Goal: Task Accomplishment & Management: Complete application form

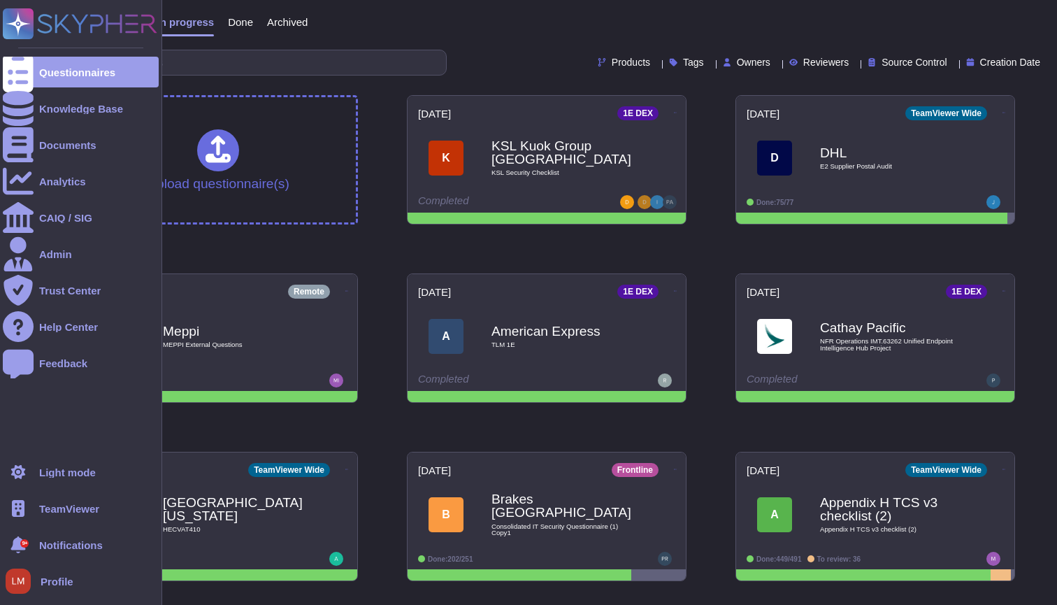
click at [57, 510] on span "TeamViewer" at bounding box center [69, 508] width 60 height 10
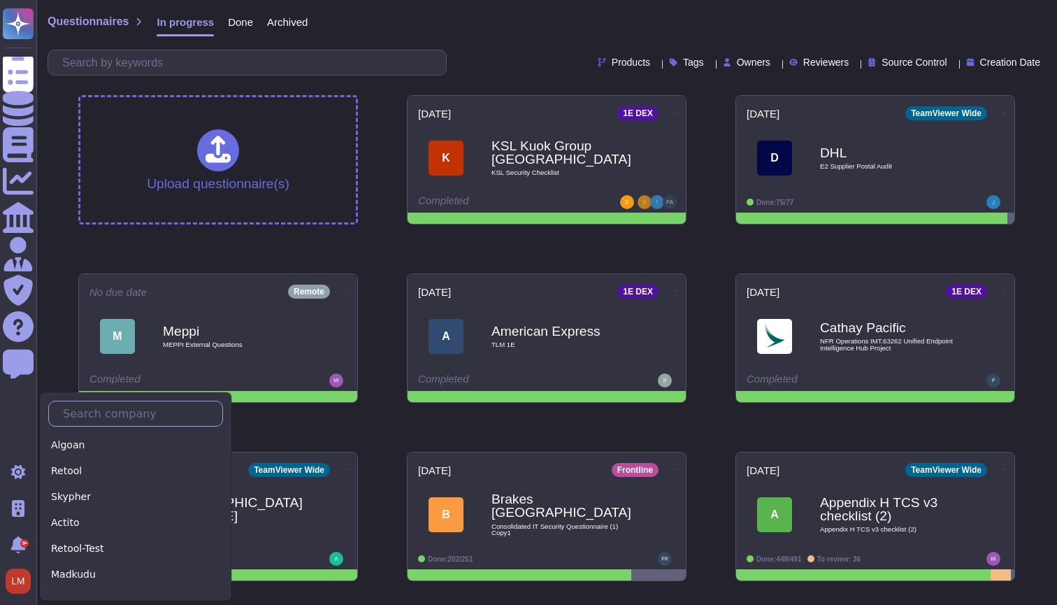
click at [103, 413] on input "text" at bounding box center [139, 413] width 166 height 24
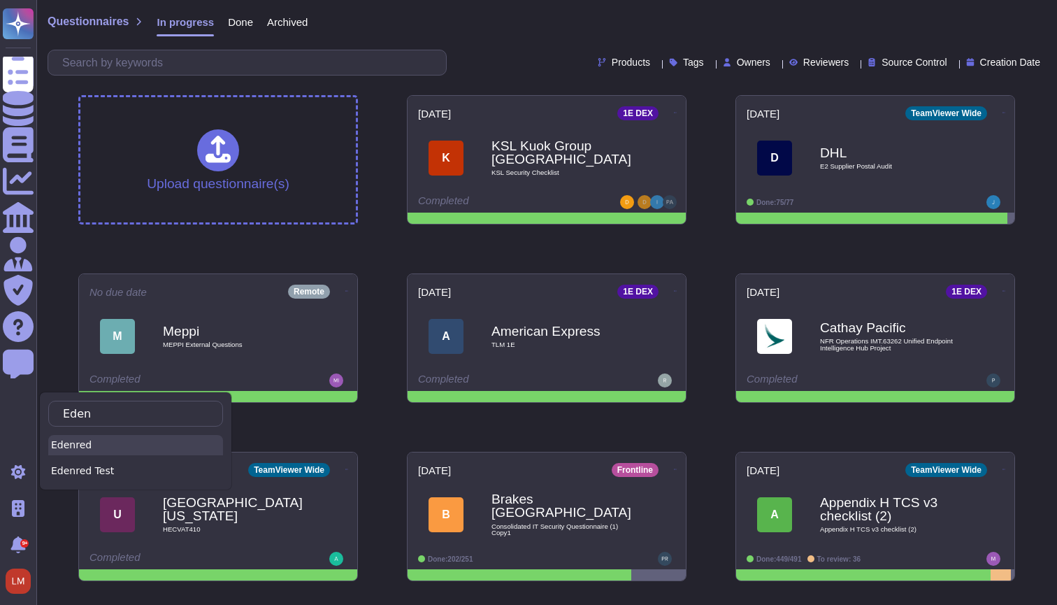
type input "Eden"
click at [68, 442] on div "Edenred" at bounding box center [135, 445] width 175 height 20
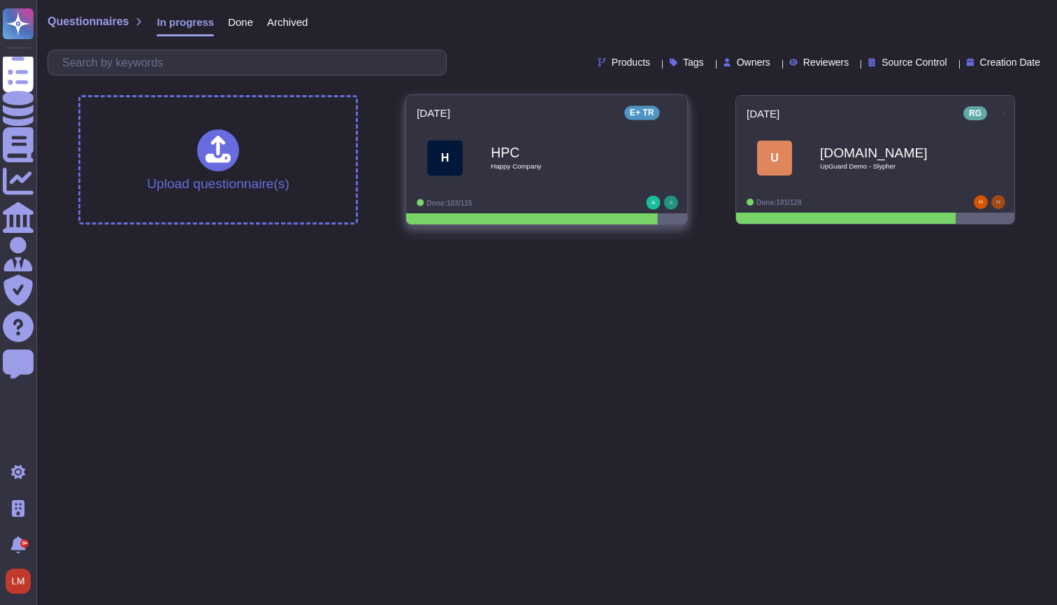
click at [598, 154] on b "HPC" at bounding box center [561, 151] width 141 height 13
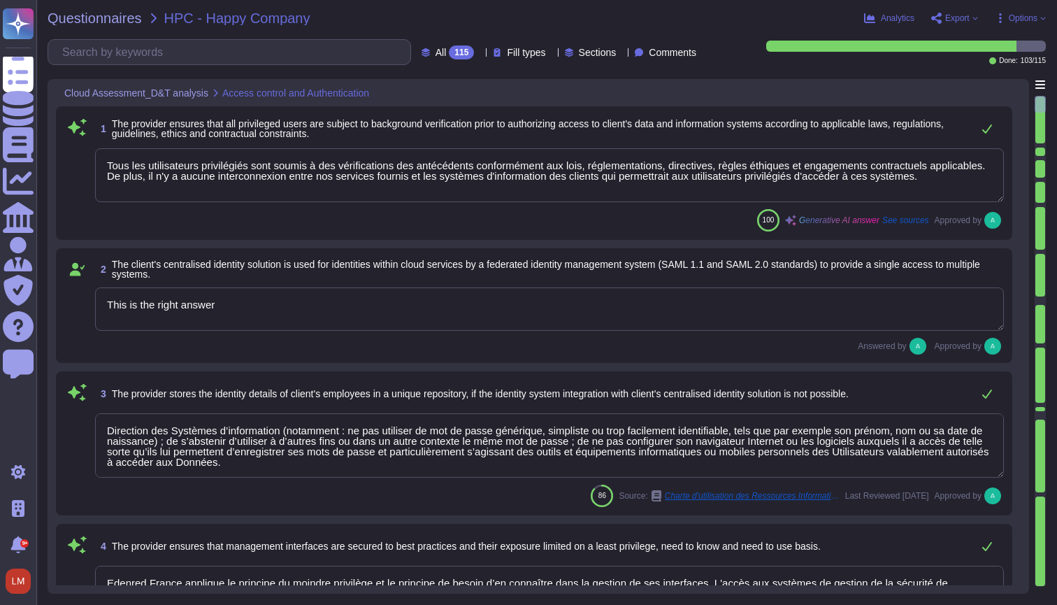
type textarea "Tous les utilisateurs privilégiés sont soumis à des vérifications des antécéden…"
type textarea "This is the right answer"
type textarea "Direction des Systèmes d’information (notamment : ne pas utiliser de mot de pas…"
type textarea "Edenred France applique le principe du moindre privilège et le principe de beso…"
type textarea "Edenred France met en place plusieurs mesures pour garantir la séparation et la…"
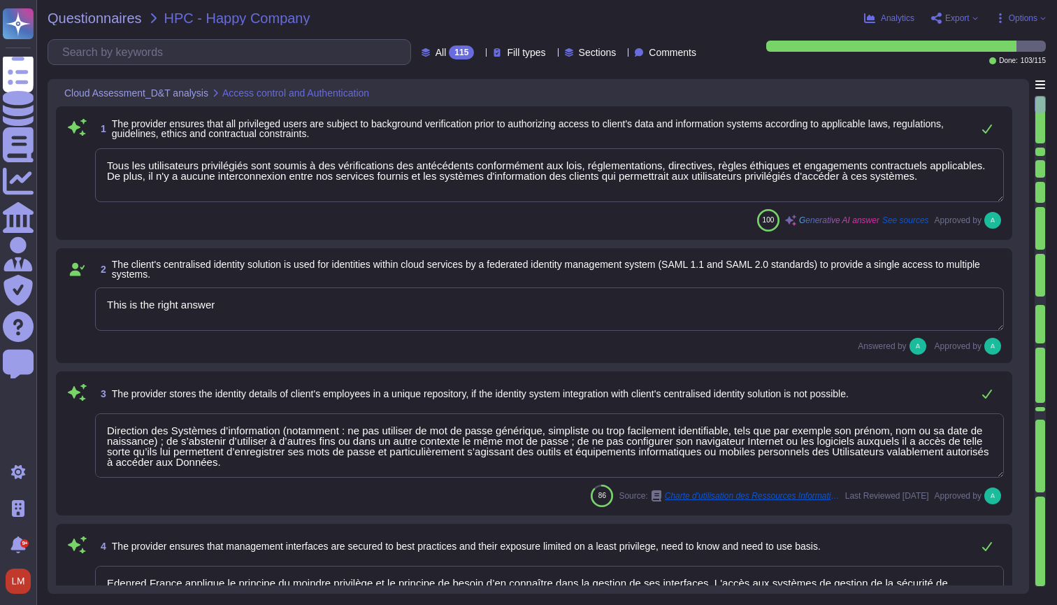
type textarea "Les accès à distance pour l’administration de la production passent par le cana…"
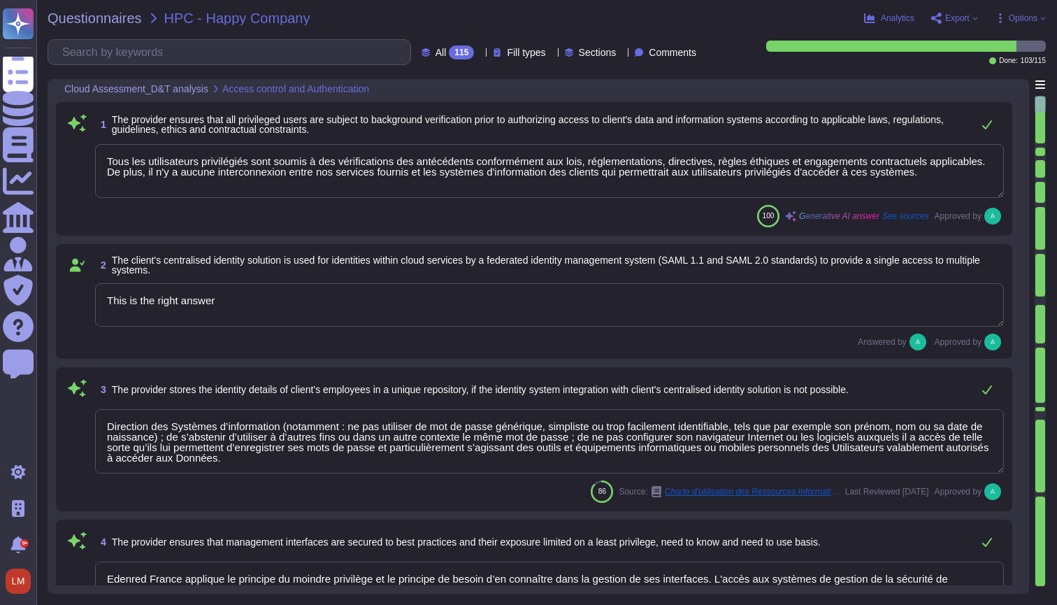
scroll to position [6, 0]
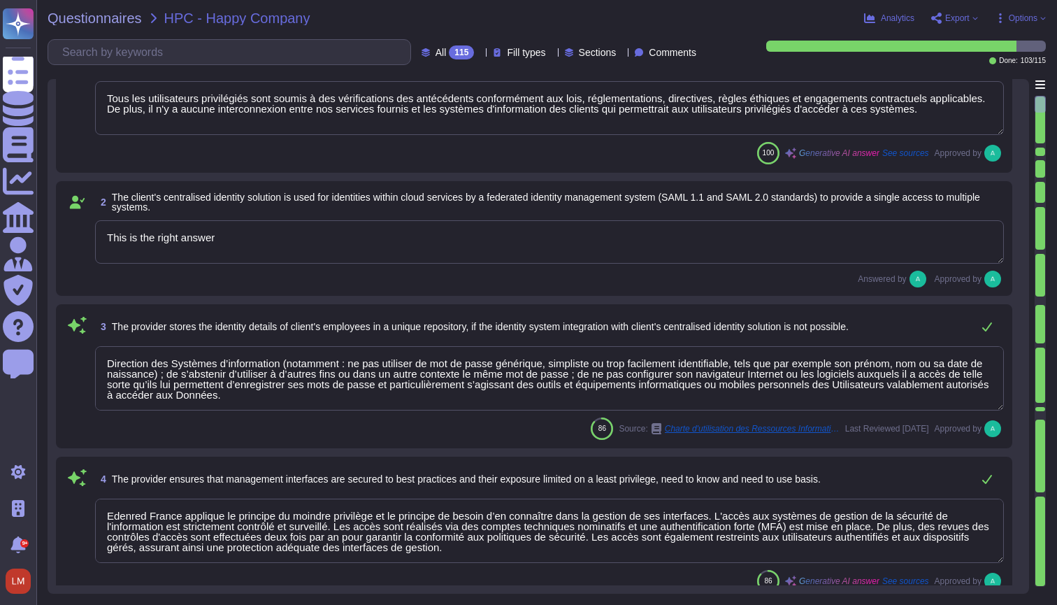
type textarea "Notre solution prend en charge l'authentification unique (SSO) avec compatibili…"
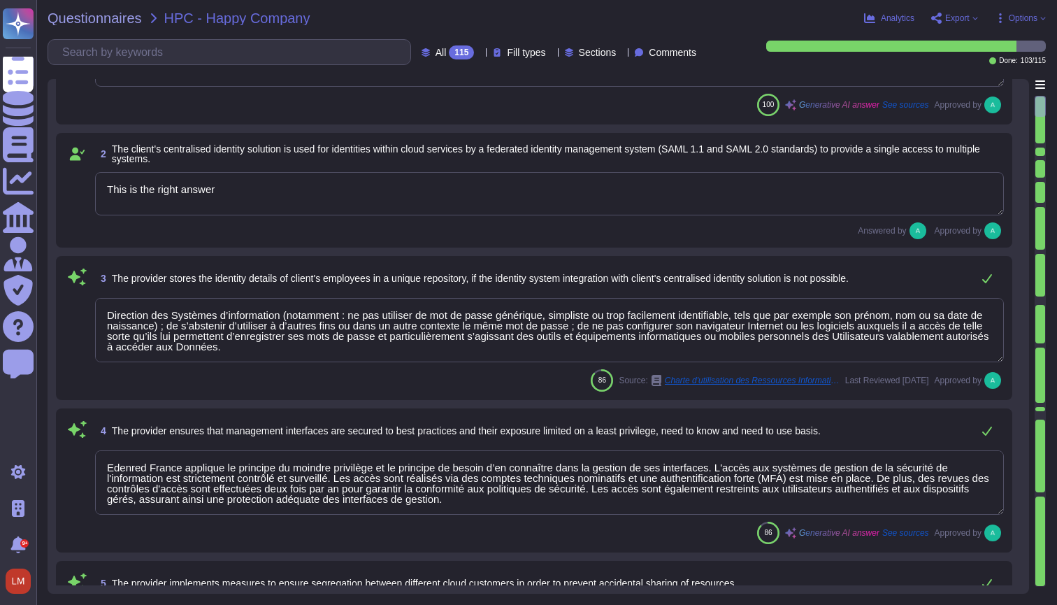
scroll to position [1, 0]
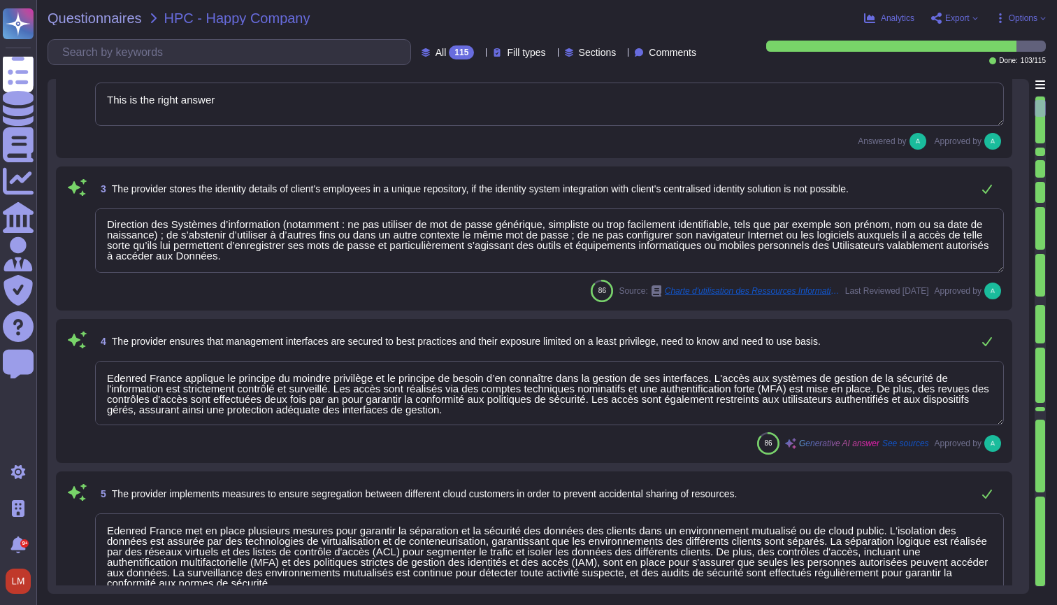
type textarea "Edenred France dispose d'une politique de mots de passe robuste et adaptée au r…"
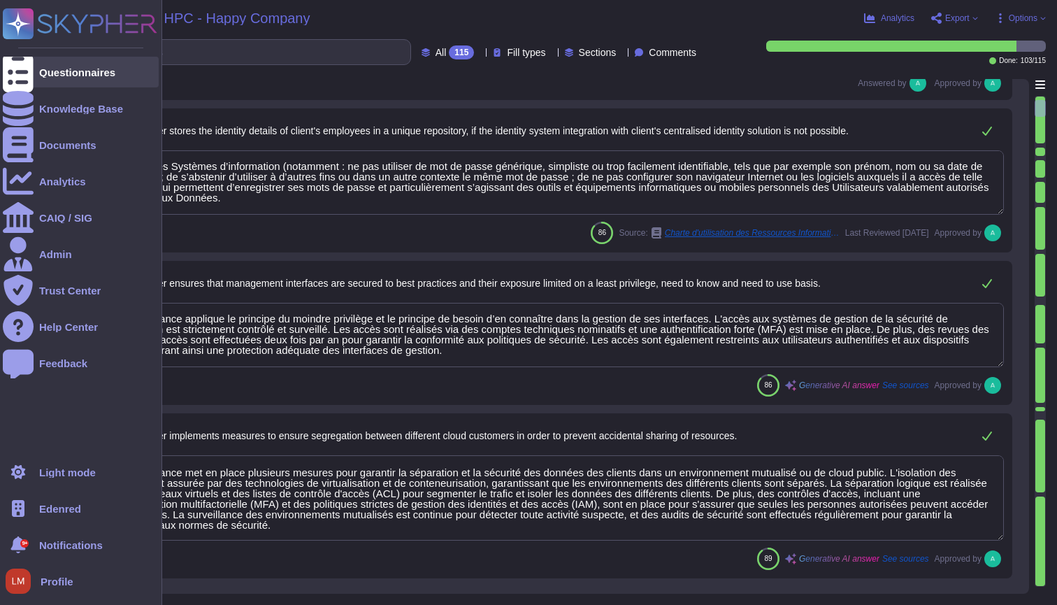
click at [35, 69] on div "Questionnaires" at bounding box center [81, 72] width 156 height 31
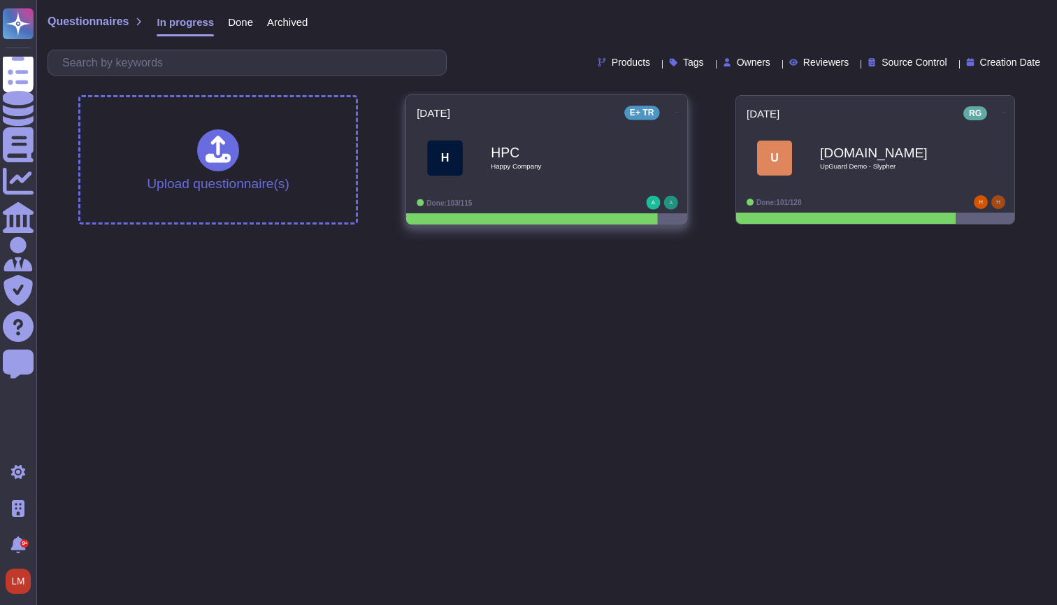
click at [675, 110] on icon at bounding box center [676, 111] width 3 height 3
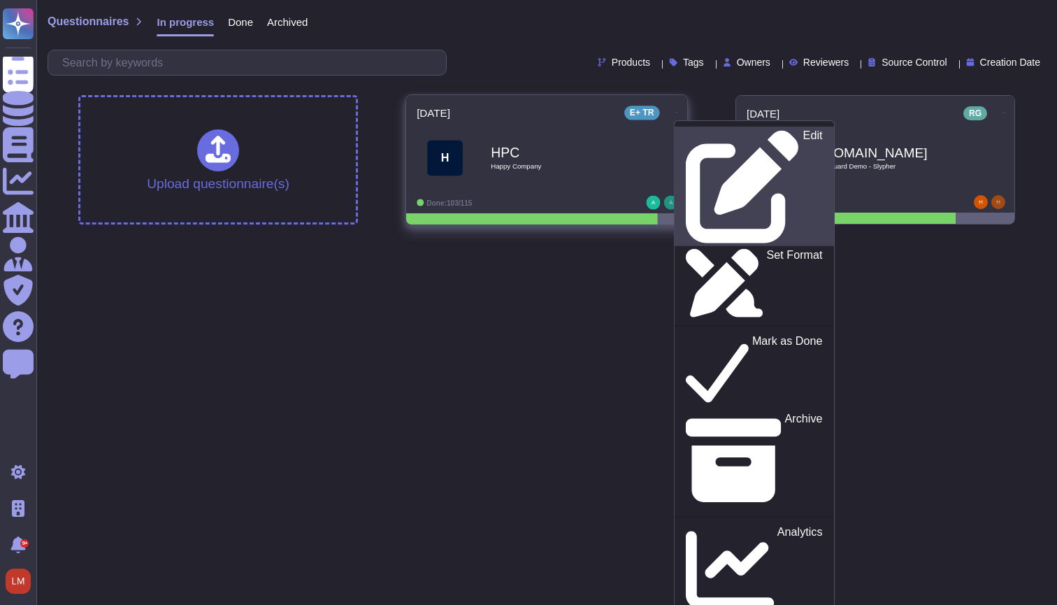
click at [686, 131] on icon at bounding box center [742, 187] width 113 height 113
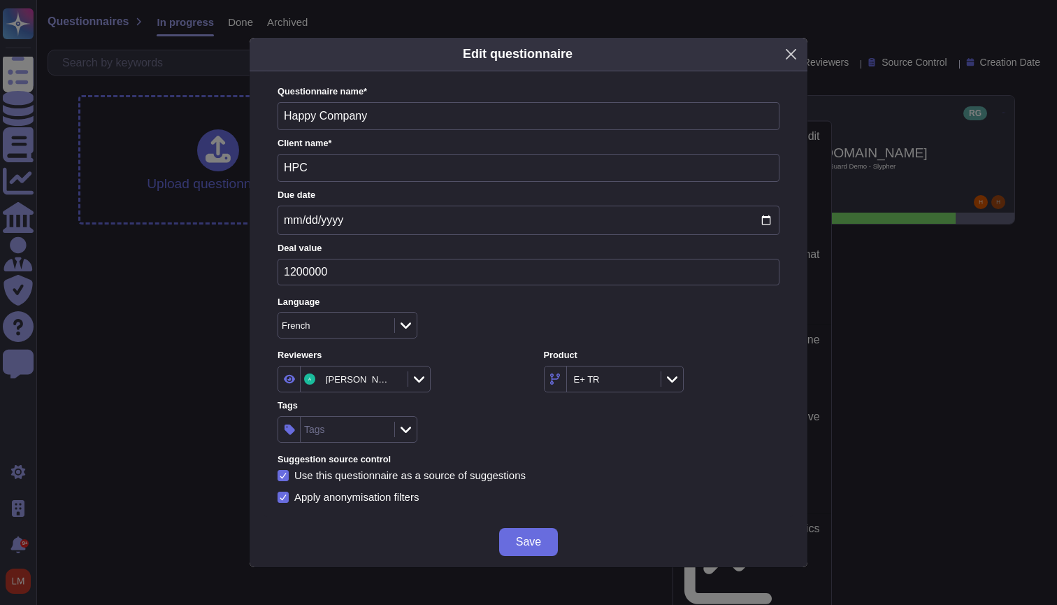
click at [789, 62] on button "Close" at bounding box center [791, 54] width 22 height 22
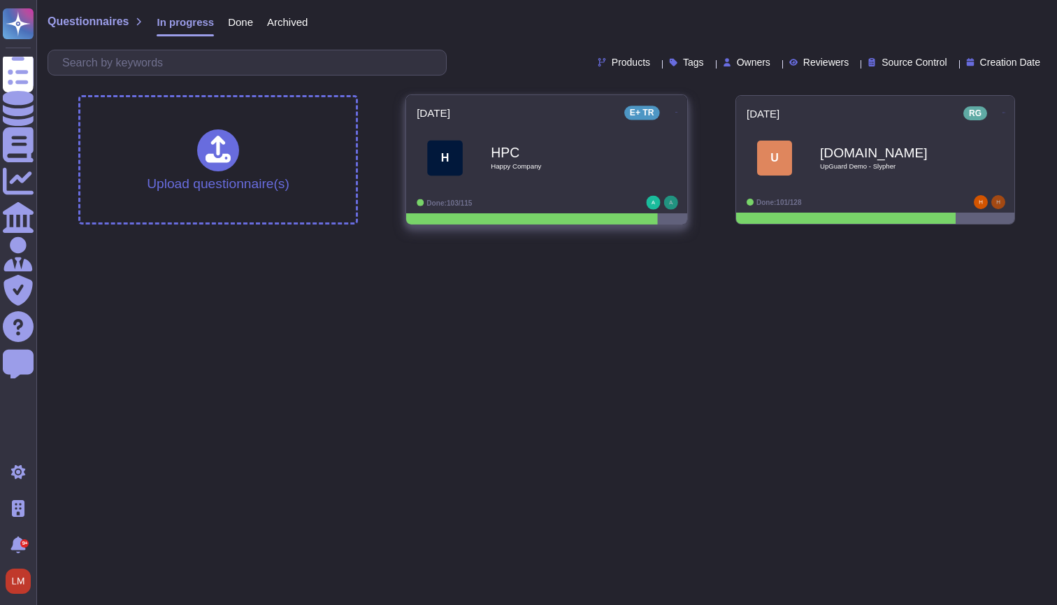
click at [556, 148] on b "HPC" at bounding box center [561, 151] width 141 height 13
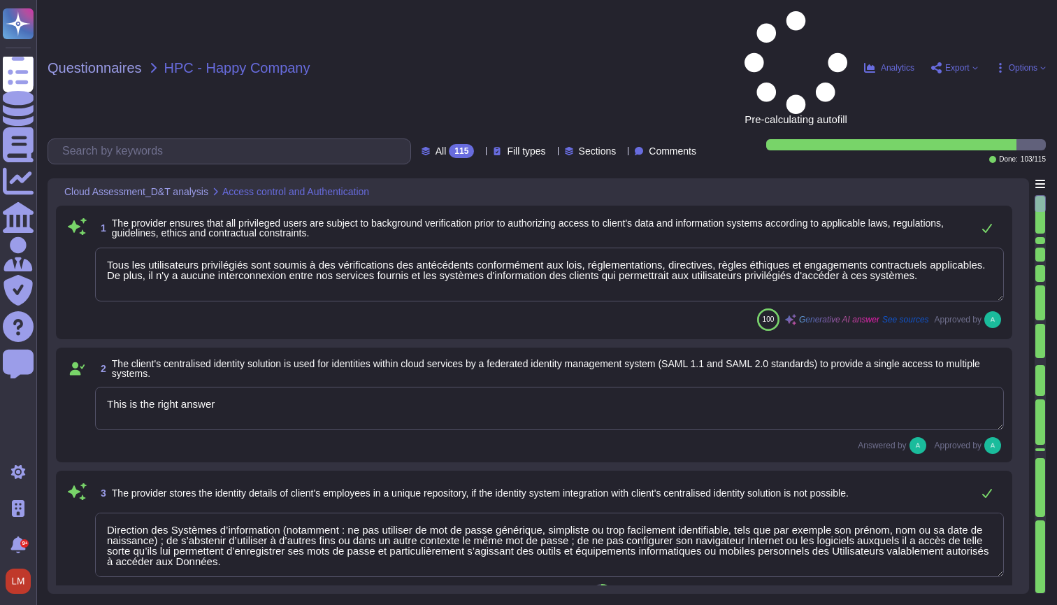
type textarea "Tous les utilisateurs privilégiés sont soumis à des vérifications des antécéden…"
type textarea "This is the right answer"
type textarea "Direction des Systèmes d’information (notamment : ne pas utiliser de mot de pas…"
type textarea "Edenred France applique le principe du moindre privilège et le principe de beso…"
type textarea "Edenred France met en place plusieurs mesures pour garantir la séparation et la…"
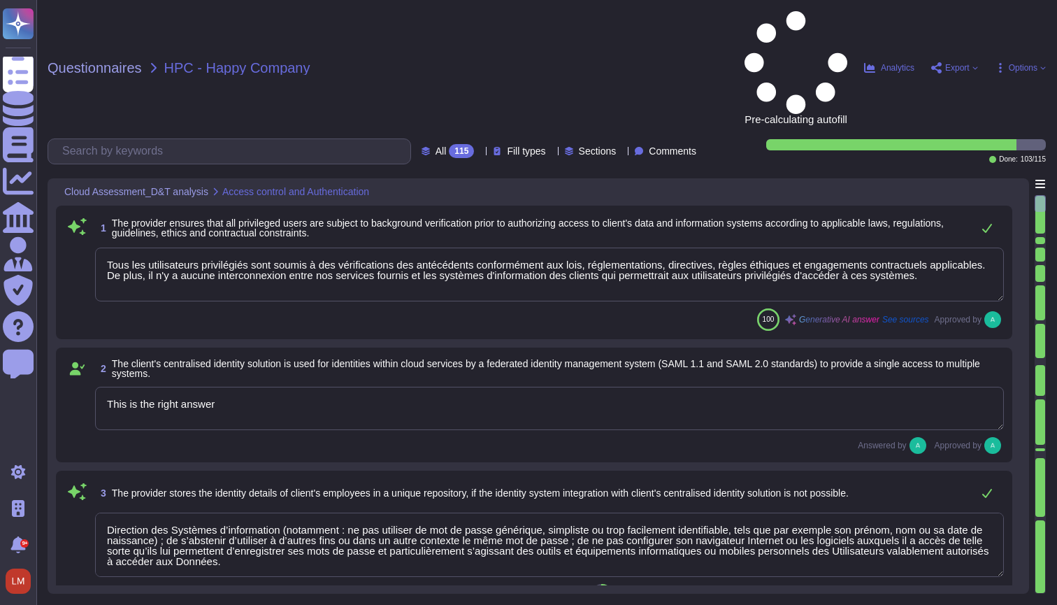
type textarea "Les accès à distance pour l’administration de la production passent par le cana…"
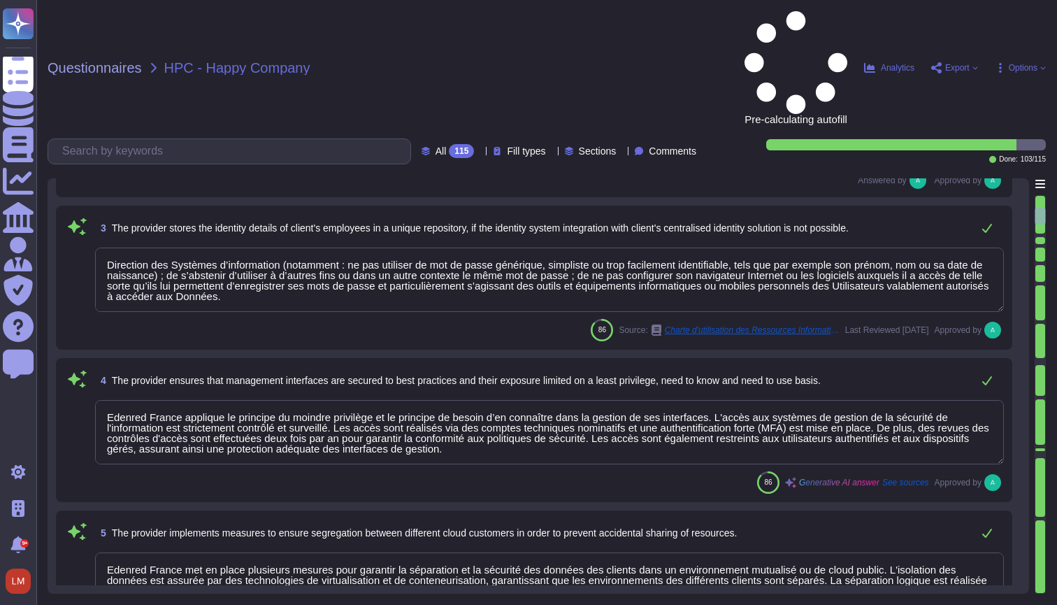
type textarea "Notre solution prend en charge l'authentification unique (SSO) avec compatibili…"
type textarea "Edenred France dispose d'une politique de mots de passe robuste et adaptée au r…"
type textarea "Edenred France permet de déléguer l'authentification au client sur la plateform…"
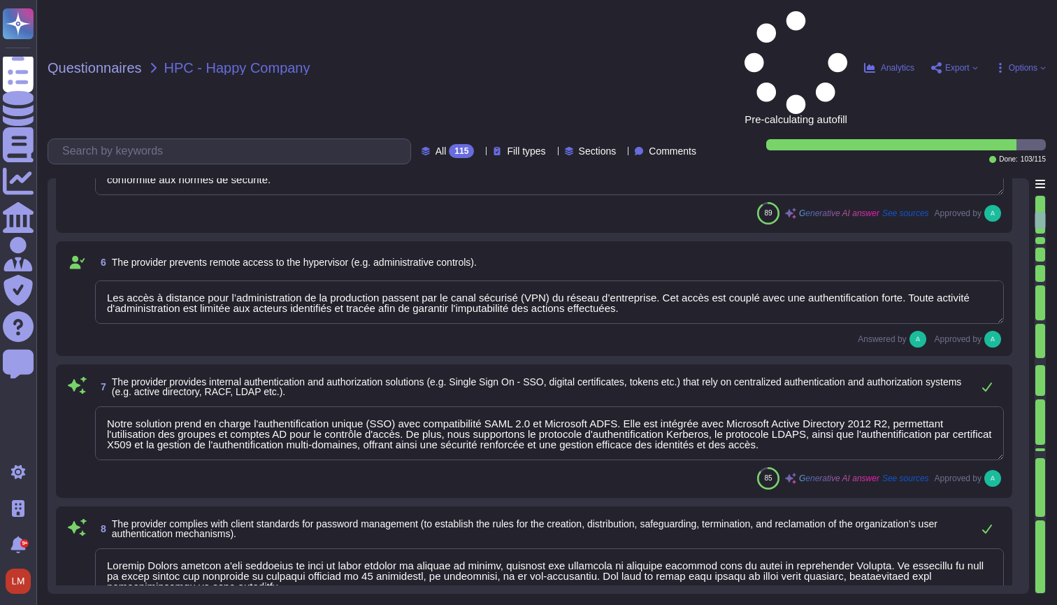
type textarea "Edenred France a mis en place plusieurs mesures de sécurité pour atténuer l'acc…"
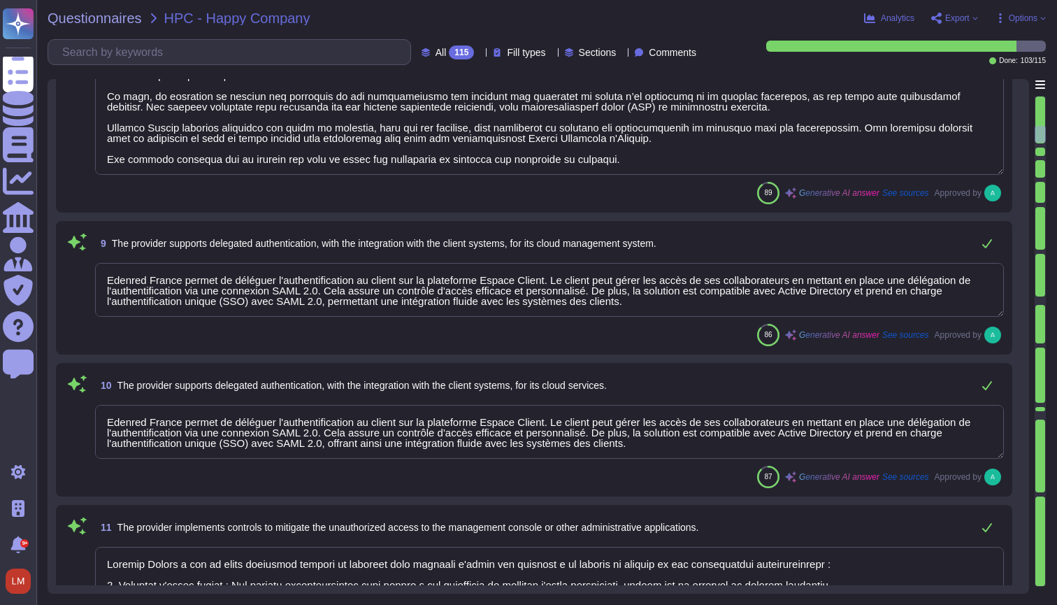
type textarea "Edenred France gère les accès pour tous ses collaborateurs, y compris les utili…"
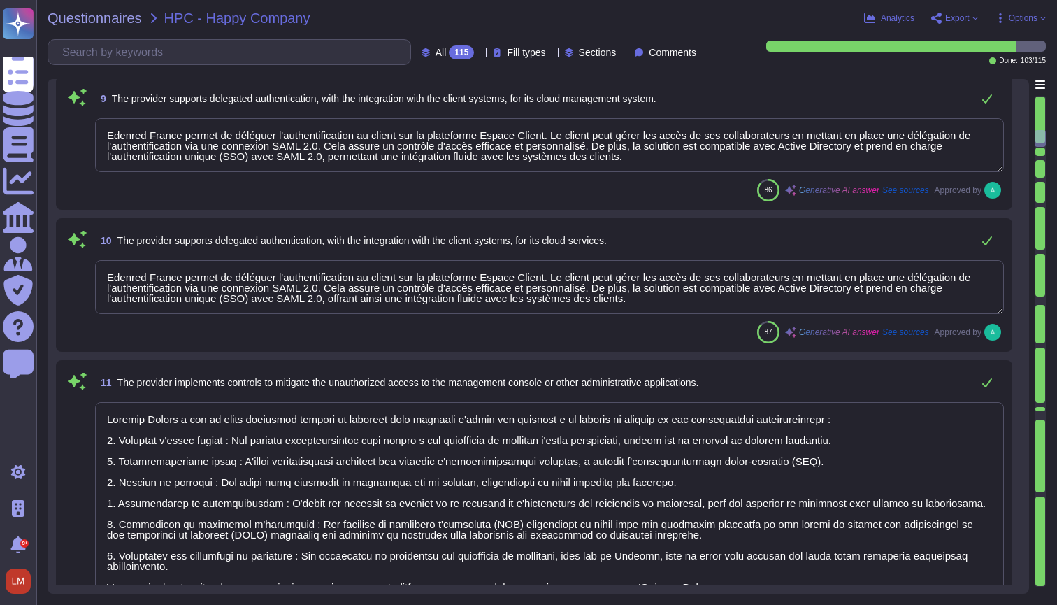
type textarea "Edenred+ applique le principe de moindre privilège et de séparation des tâches …"
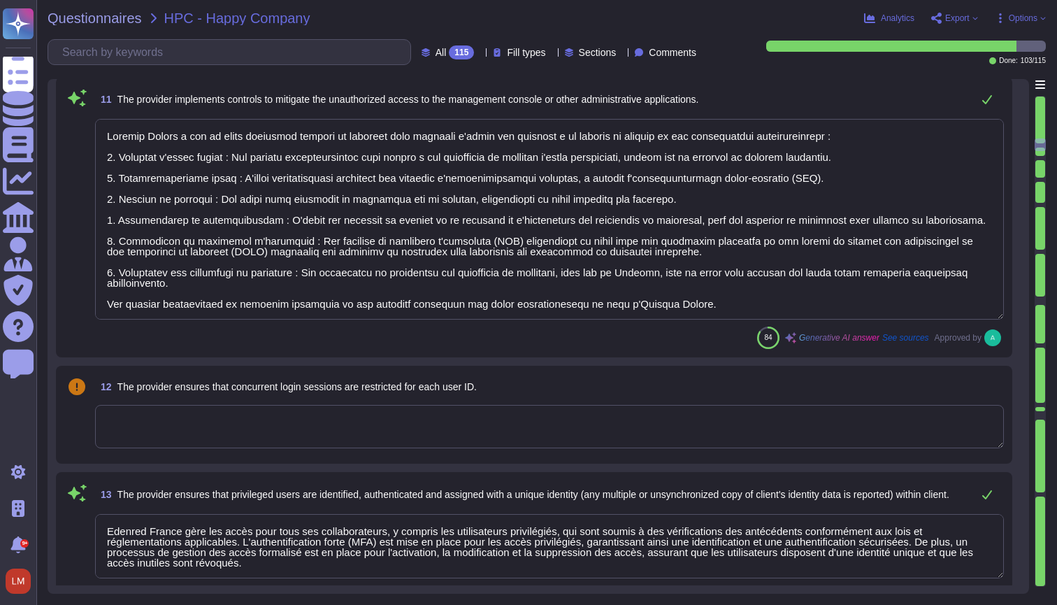
type textarea "Edenred France applique une politique de gestion des identités et des habilitat…"
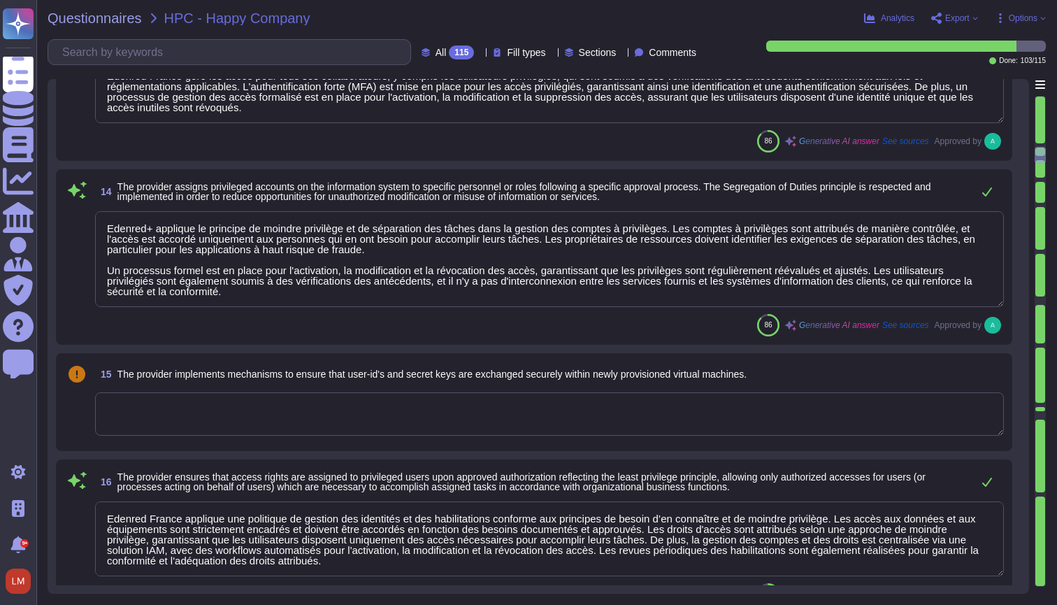
type textarea "Edenred France a mis en place des processus rigoureux pour le déprovisionnement…"
type textarea "Edenred France a mis en place un processus formalisé pour la gestion des droits…"
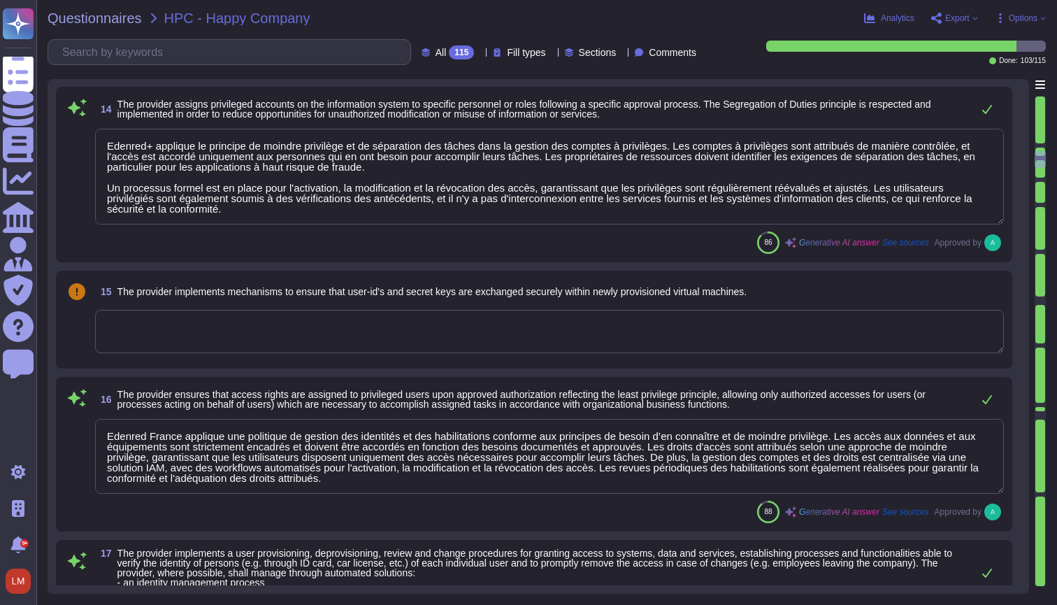
scroll to position [1982, 0]
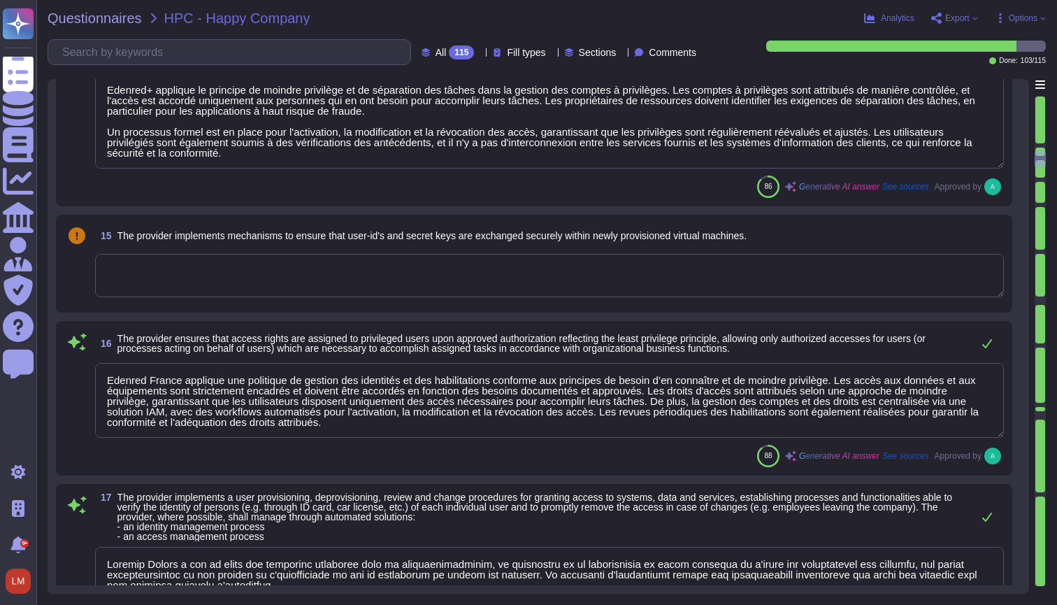
type textarea "Edenred France met en œuvre une authentification multi-facteurs (MFA) pour les …"
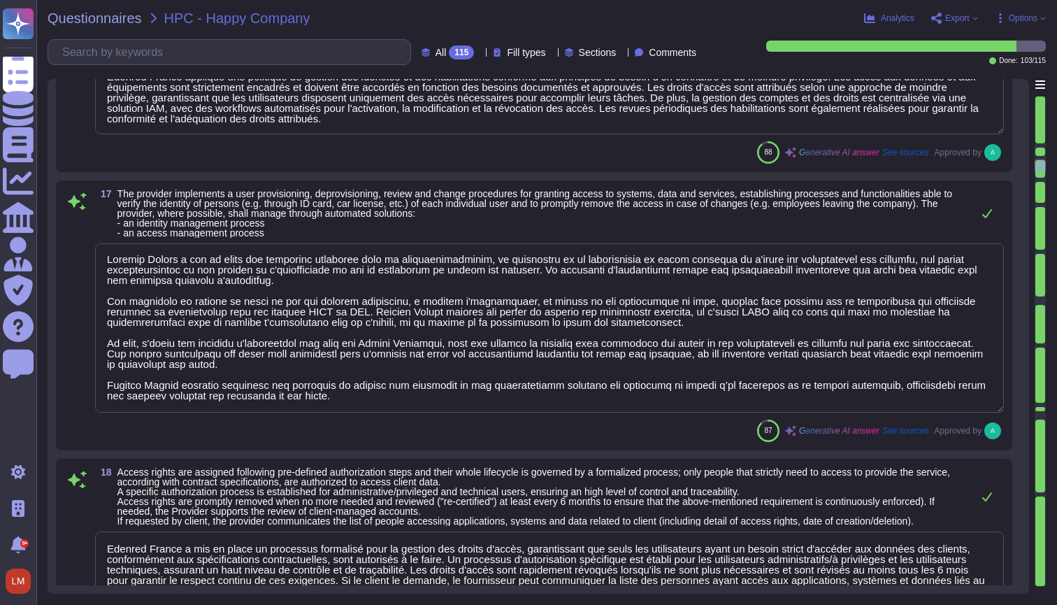
scroll to position [1, 0]
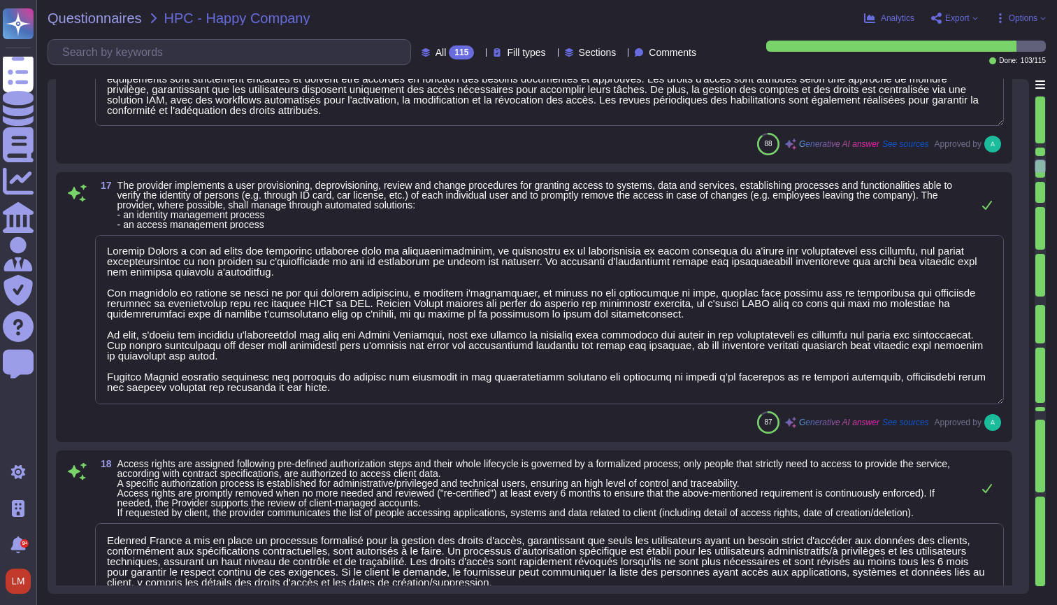
type textarea "Edenred France utilise Active Directory Certificate Services, qui établit une i…"
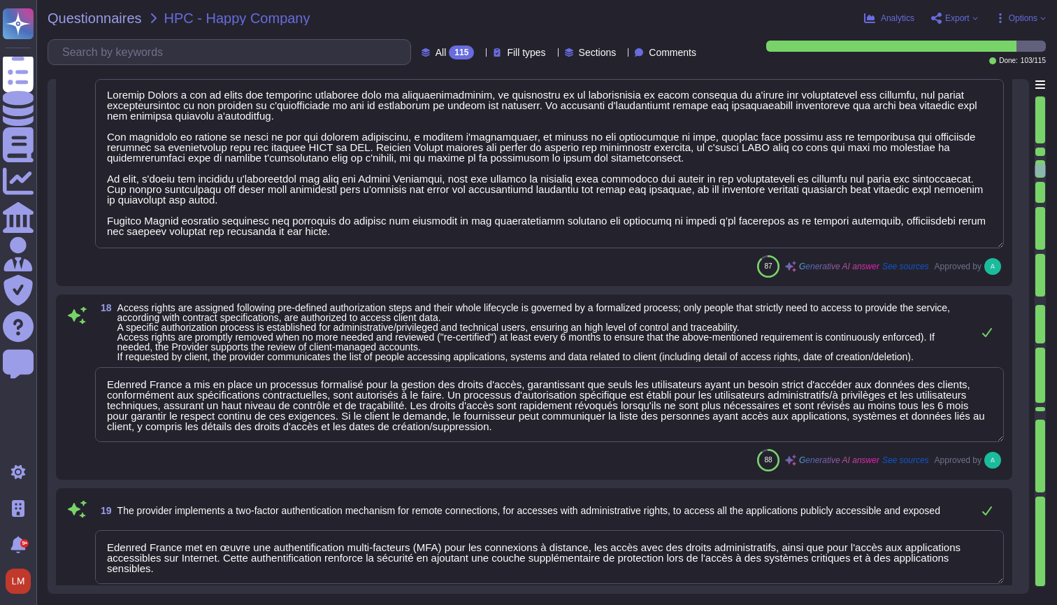
type textarea "Edenred France utilise des tokens pour l'autorisation qui sont utilisés une seu…"
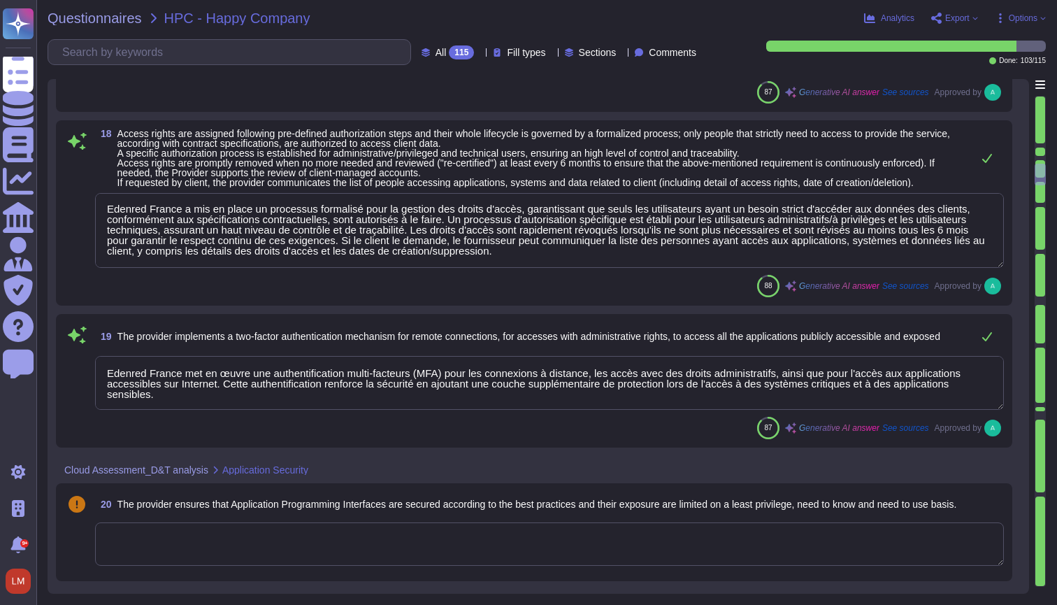
type textarea "Edenred France met en œuvre plusieurs mesures pour garantir une capacité et des…"
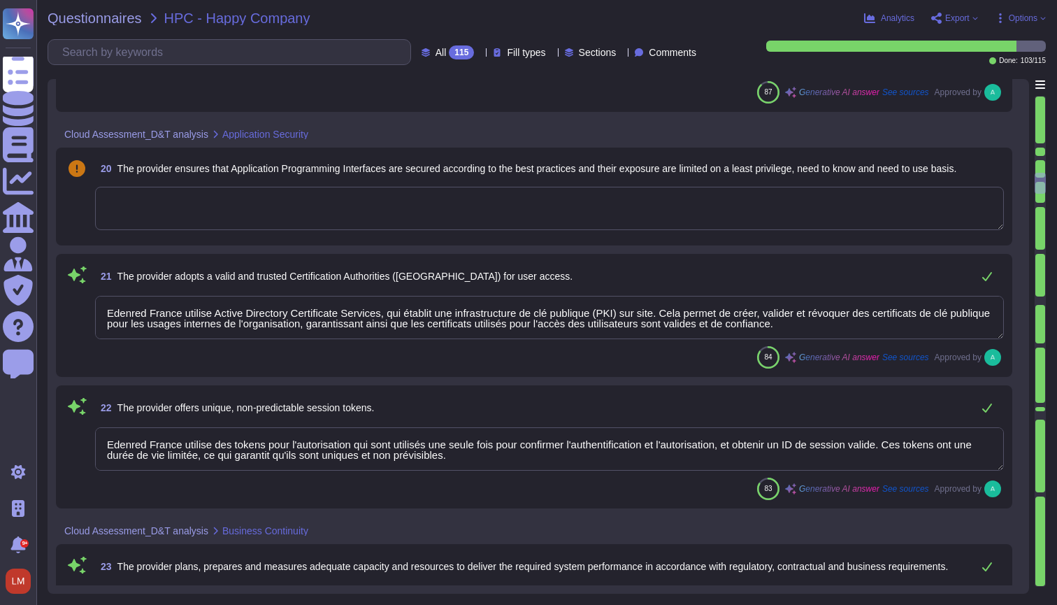
type textarea "Edenred France a mis en place un processus formalisé pour assurer la continuité…"
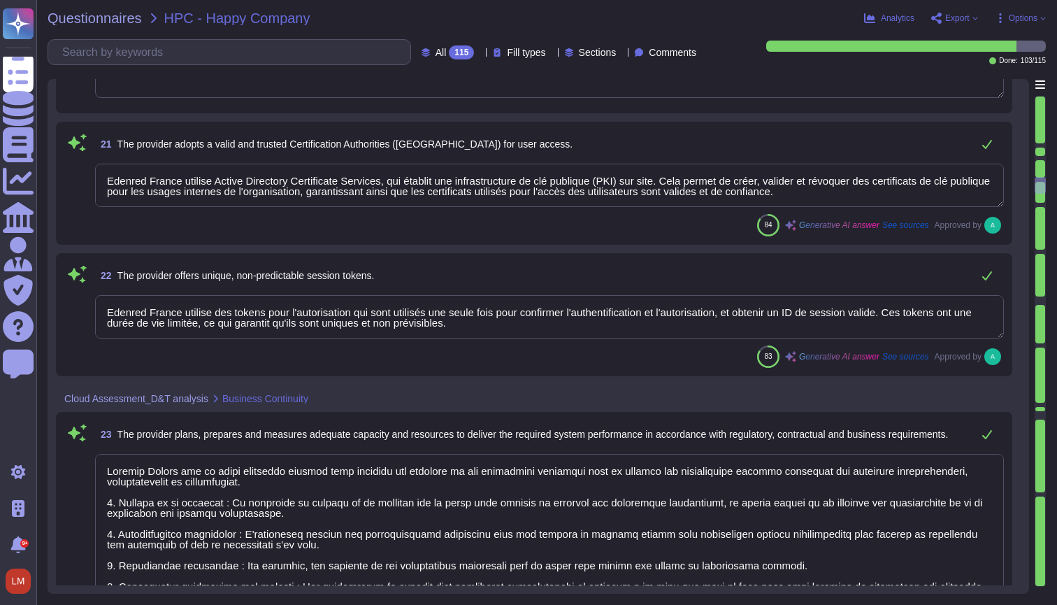
scroll to position [3102, 0]
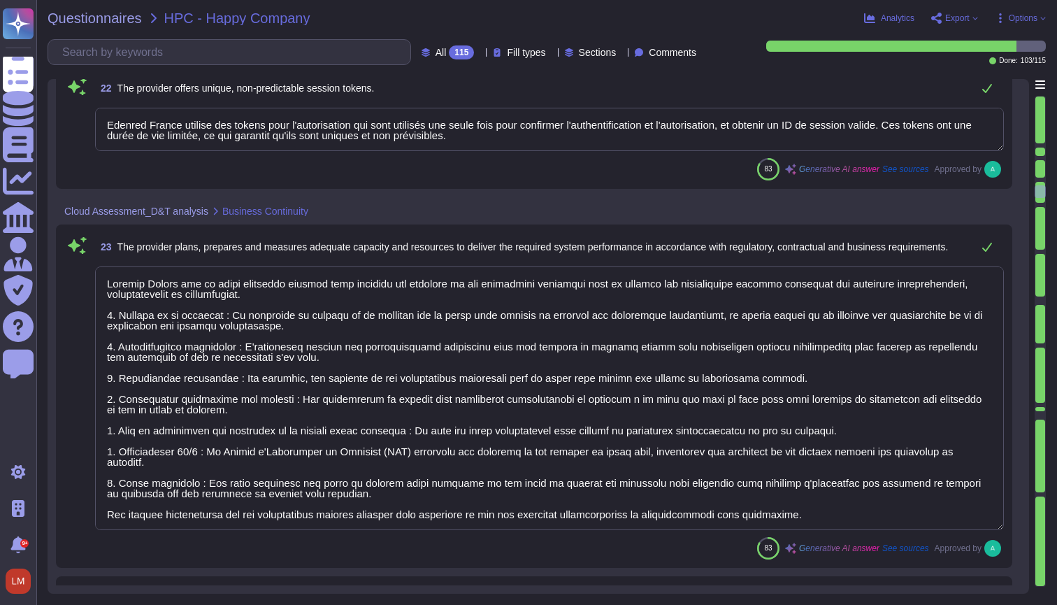
type textarea "Edenred France teste son Plan de Reprise d'Activité au moins une fois par an se…"
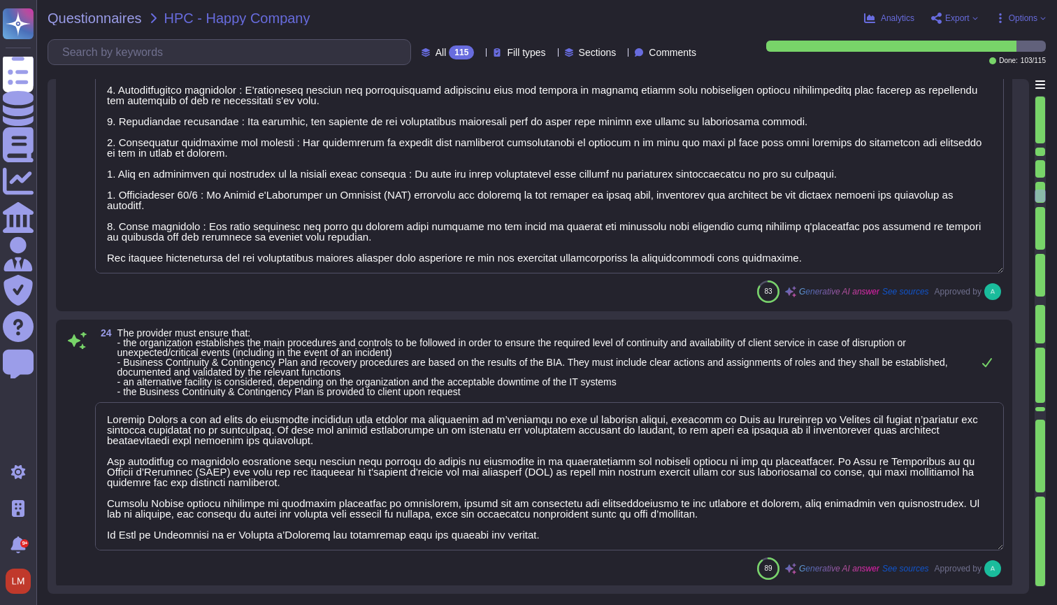
type textarea "Edenred s'engage à garantir que, à la demande du client ou en cas d'insolvabili…"
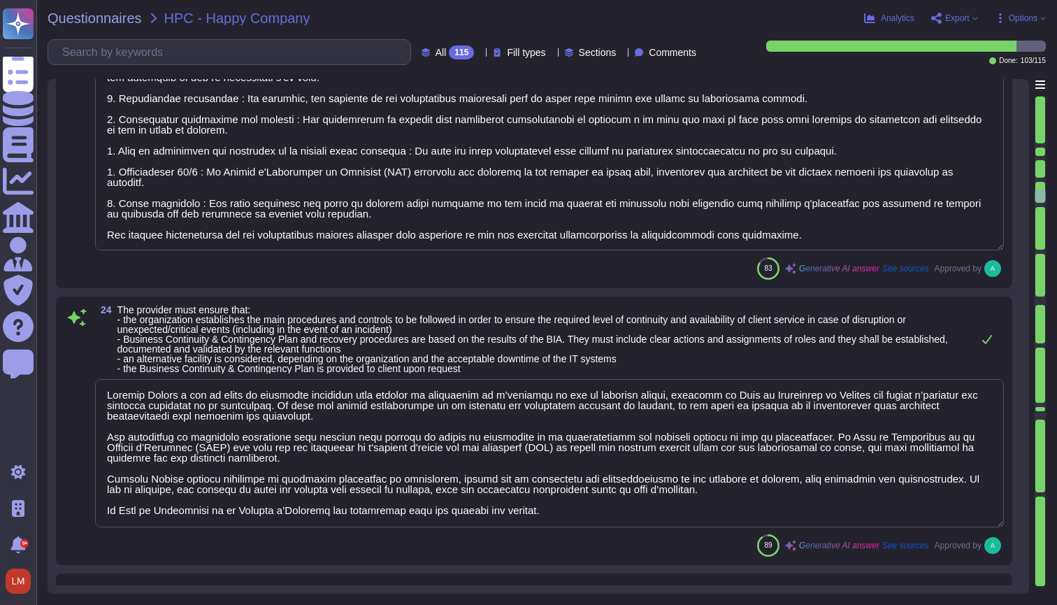
scroll to position [1, 0]
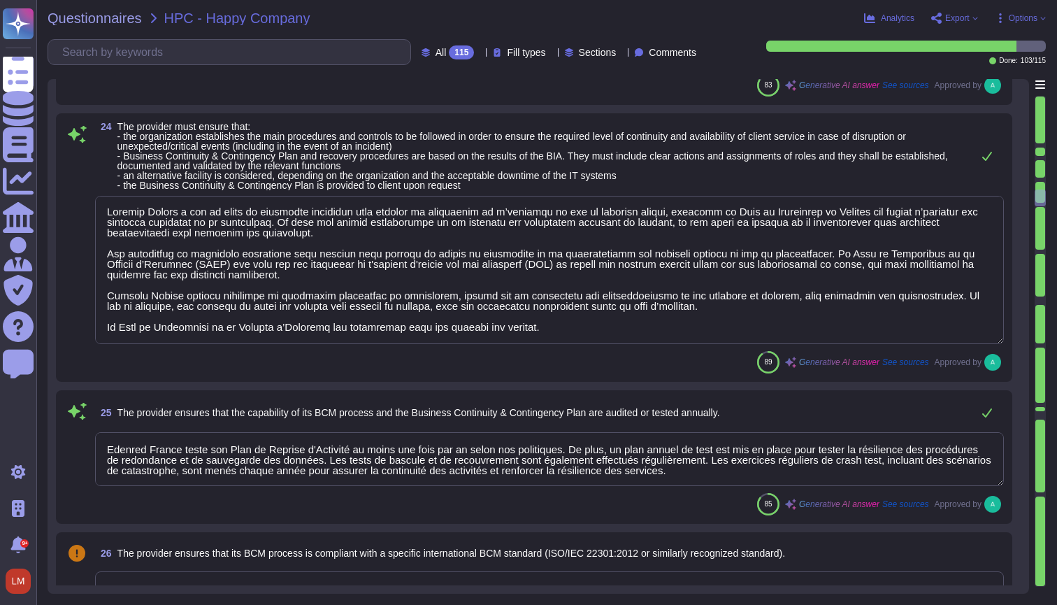
type textarea "Edenred France garantit l'effacement ou la destruction des données sur demande …"
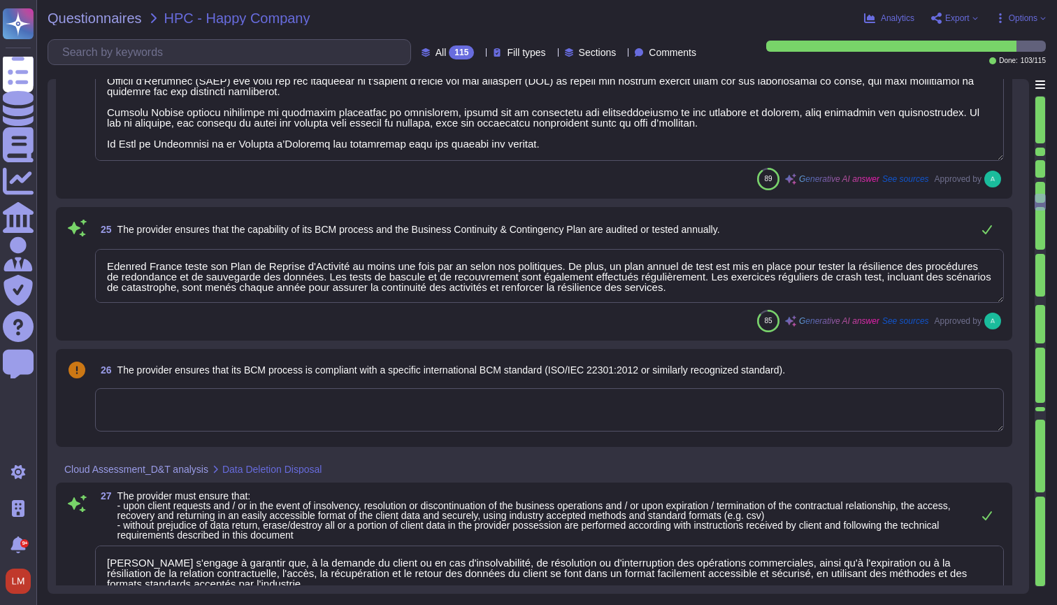
type textarea "Edenred France met en place plusieurs mesures pour garantir la sécurité des don…"
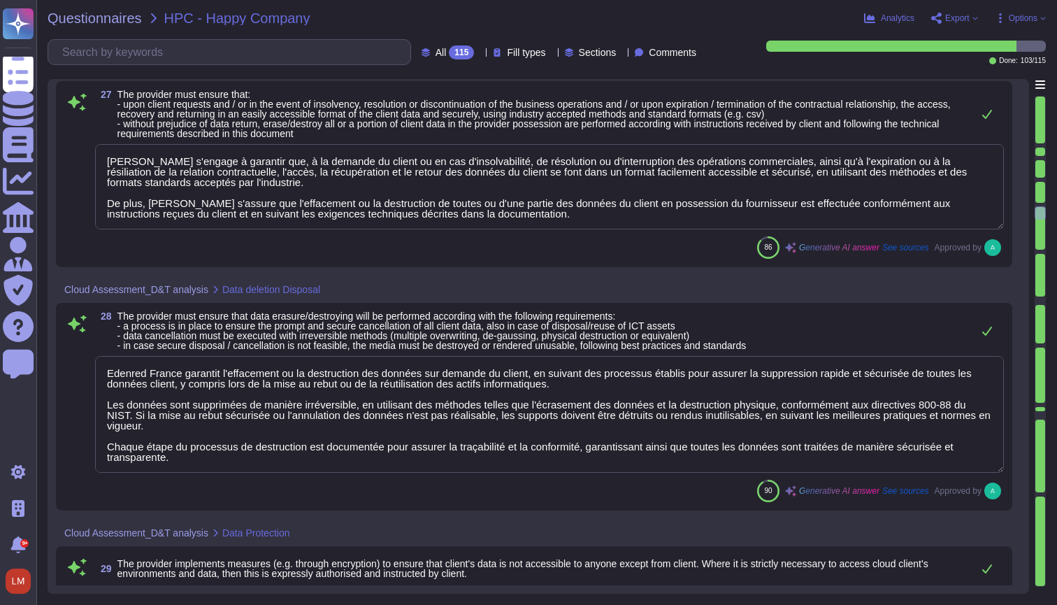
scroll to position [4285, 0]
type textarea "Edenred France a mis en place des politiques et procédures pour la classificati…"
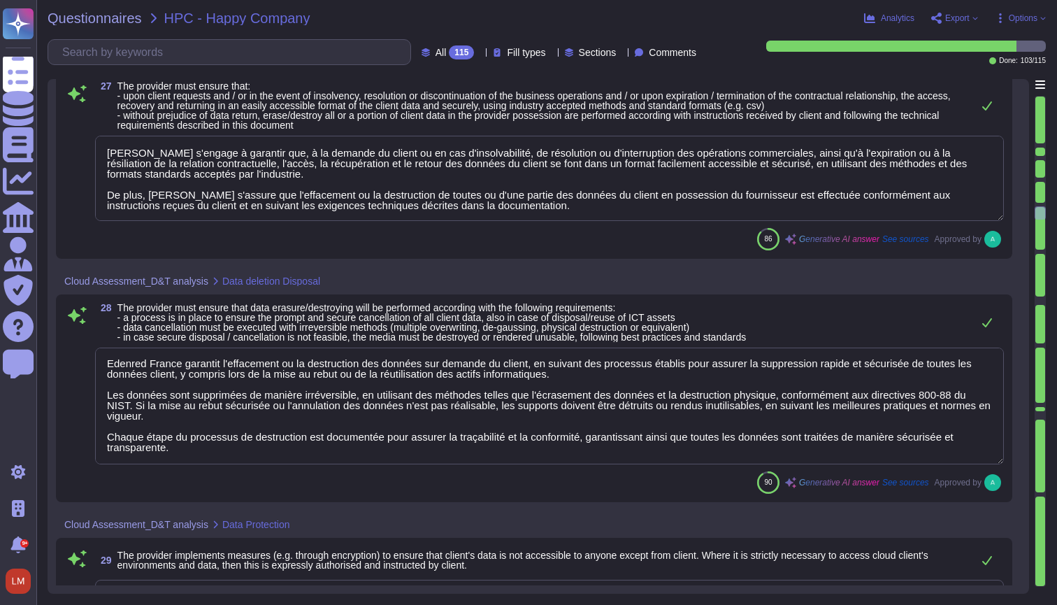
scroll to position [1, 0]
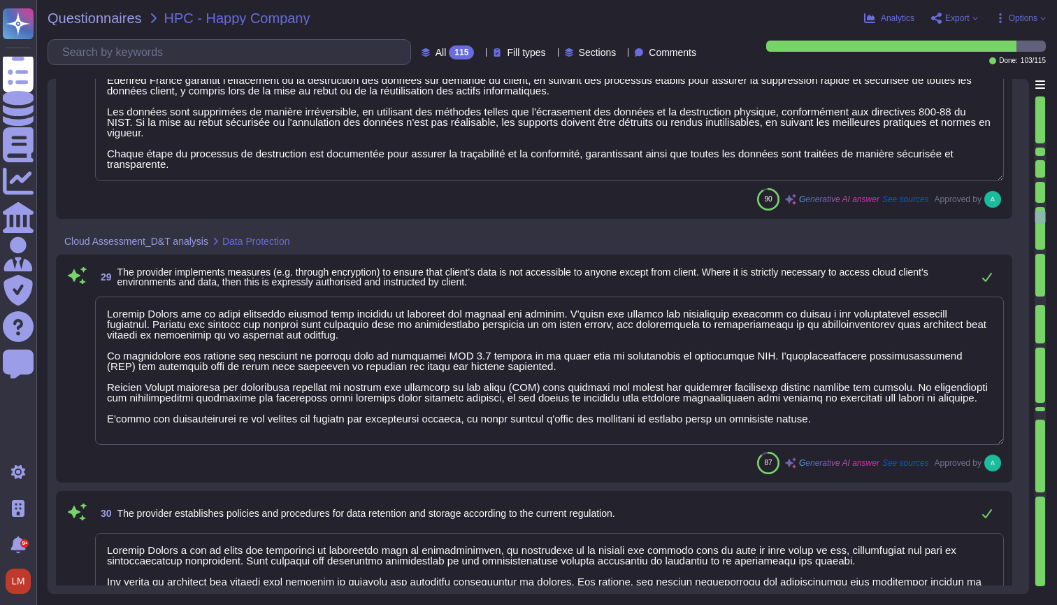
type textarea "Edenred France traite des données personnelles dans le cadre de ses services po…"
type textarea "Edenred France met en œuvre plusieurs dispositifs pour garantir que les données…"
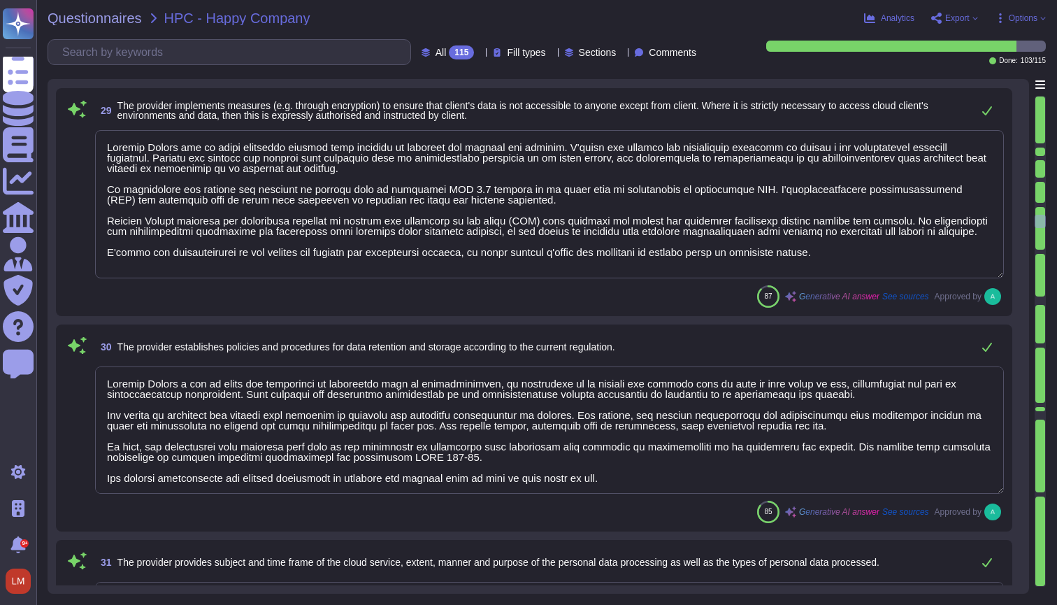
scroll to position [4742, 0]
type textarea "Edenred France utilise les mécanismes de chiffrement suivants pour protéger les…"
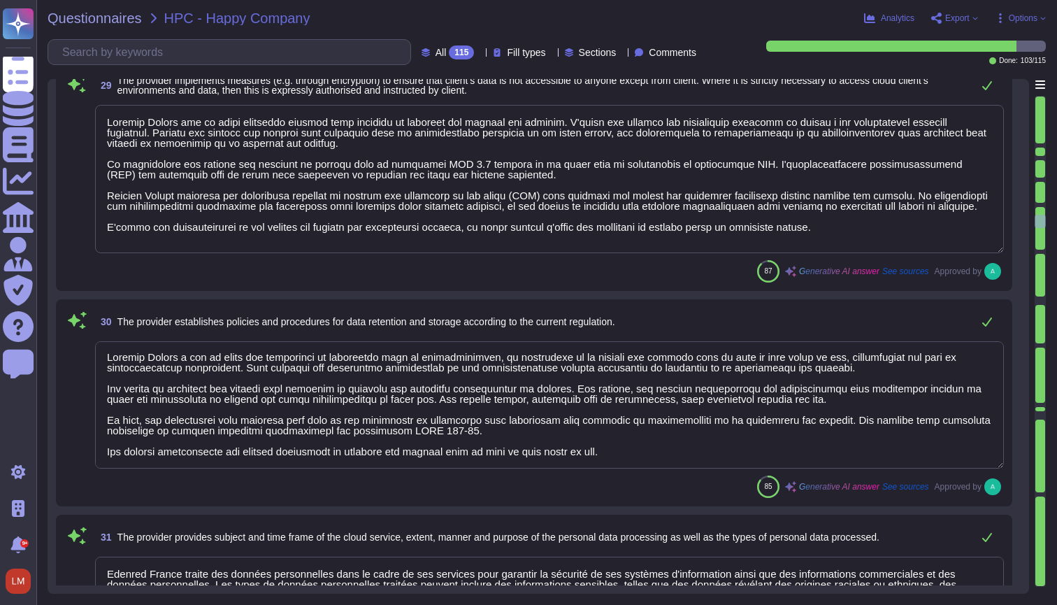
scroll to position [1, 0]
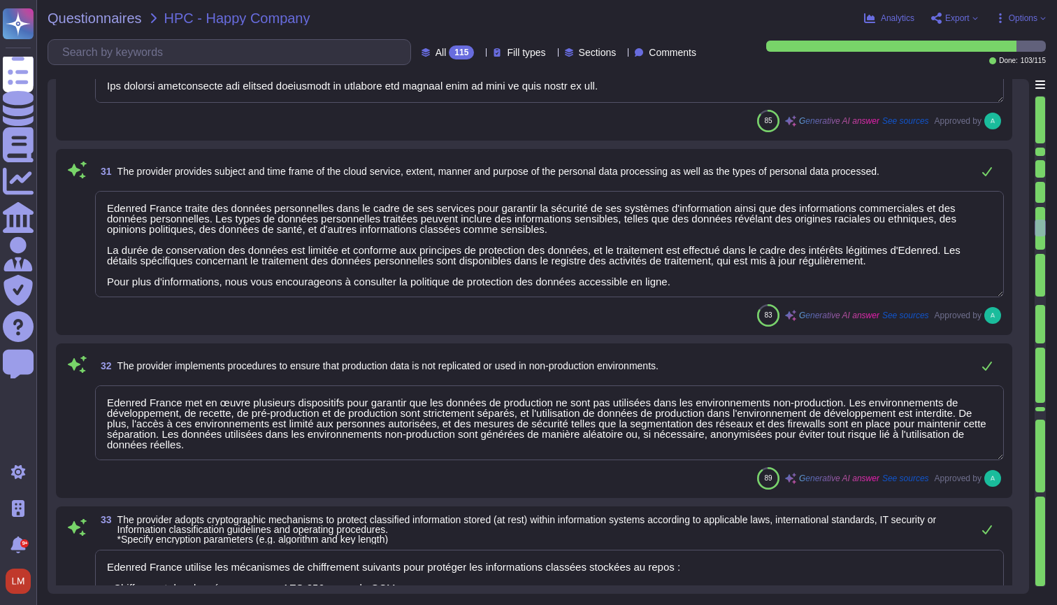
type textarea "Edenred France utilise des mécanismes de chiffrement robustes pour protéger les…"
type textarea "Edenred France met en œuvre une stratégie de rotation des clés pour garantir la…"
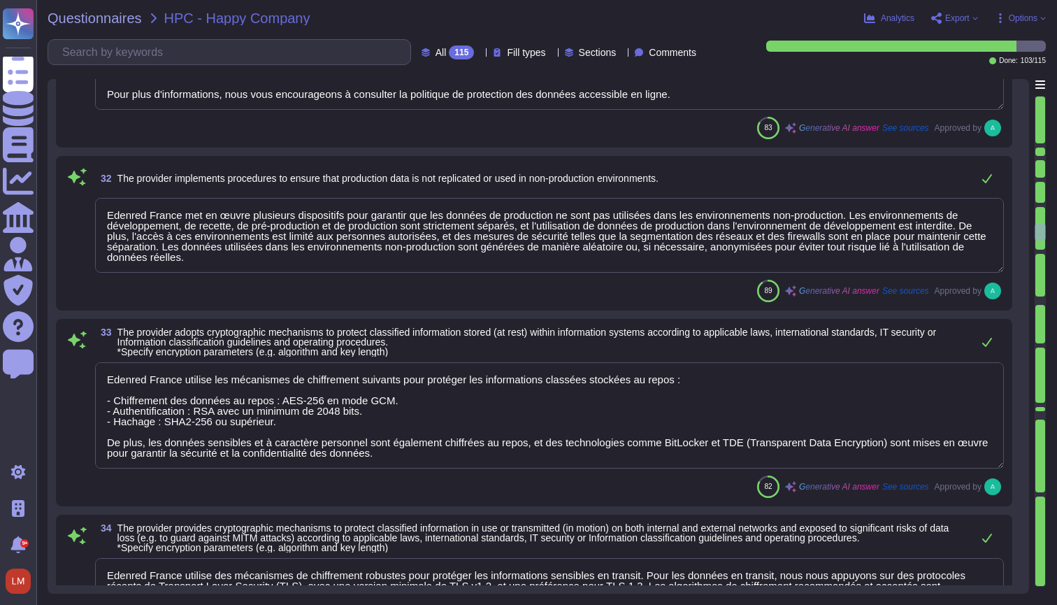
type textarea "Edenred France met en œuvre des mesures de chiffrement des données au repos et …"
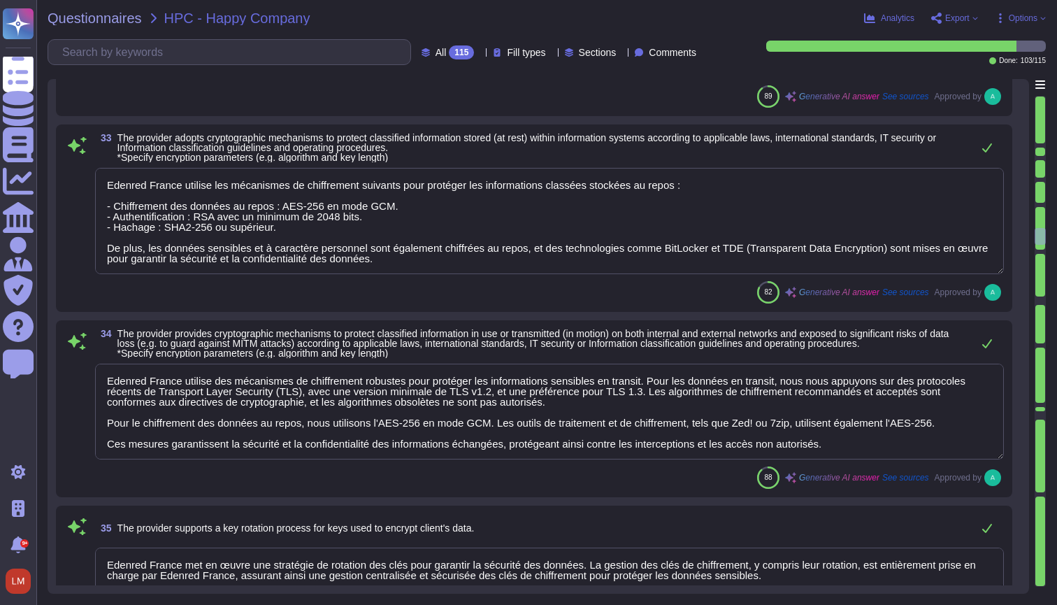
type textarea "Edenred France est régulièrement audité quant à la conformité des traitements à…"
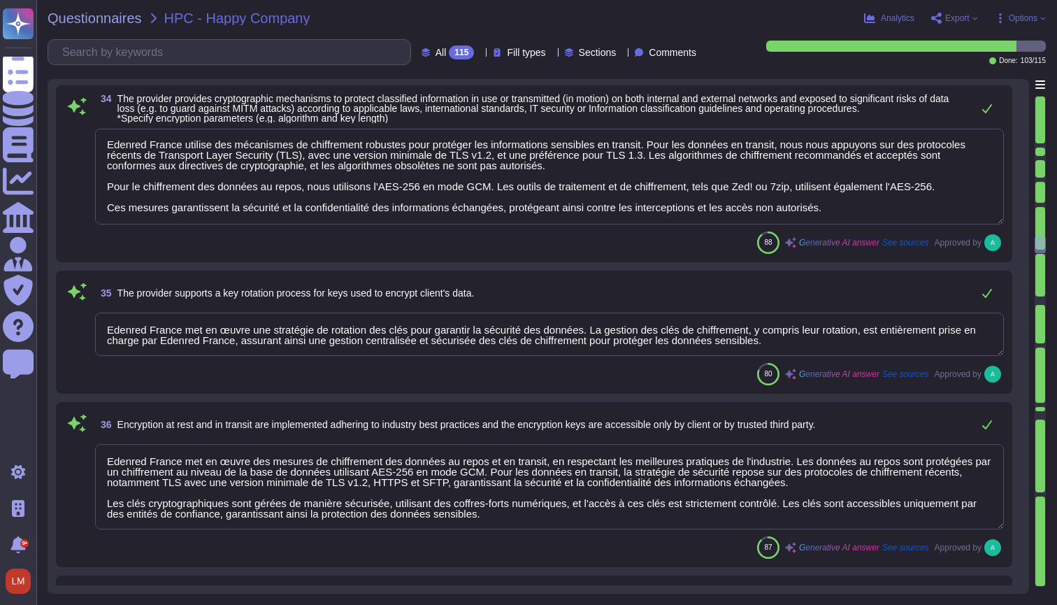
scroll to position [5781, 0]
type textarea "Backups at Edenred France are properly protected through encryption at rest and…"
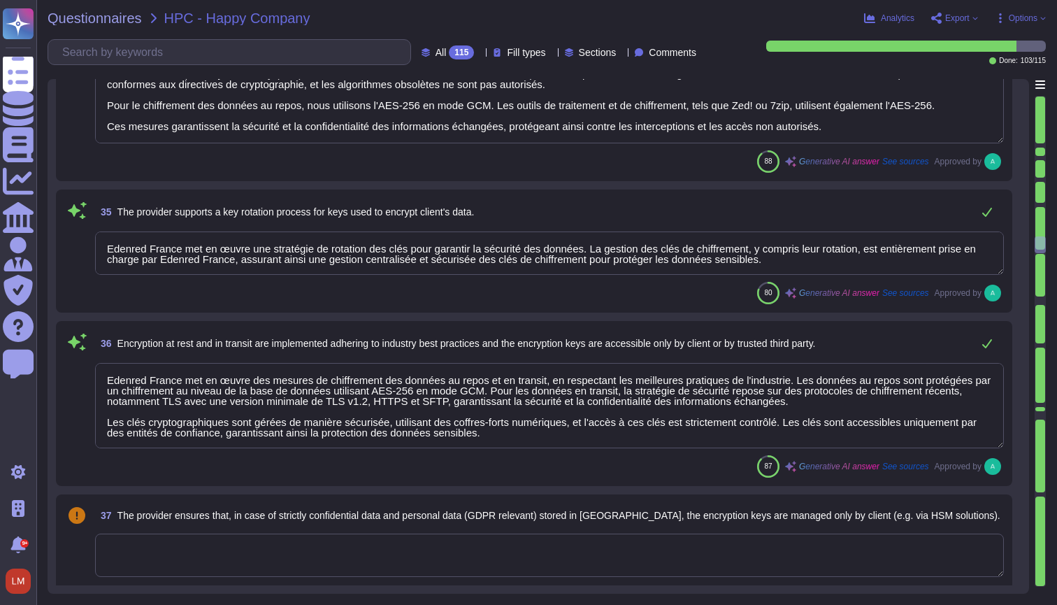
type textarea "Edenred France met en place des mesures techniques pour sécuriser les données d…"
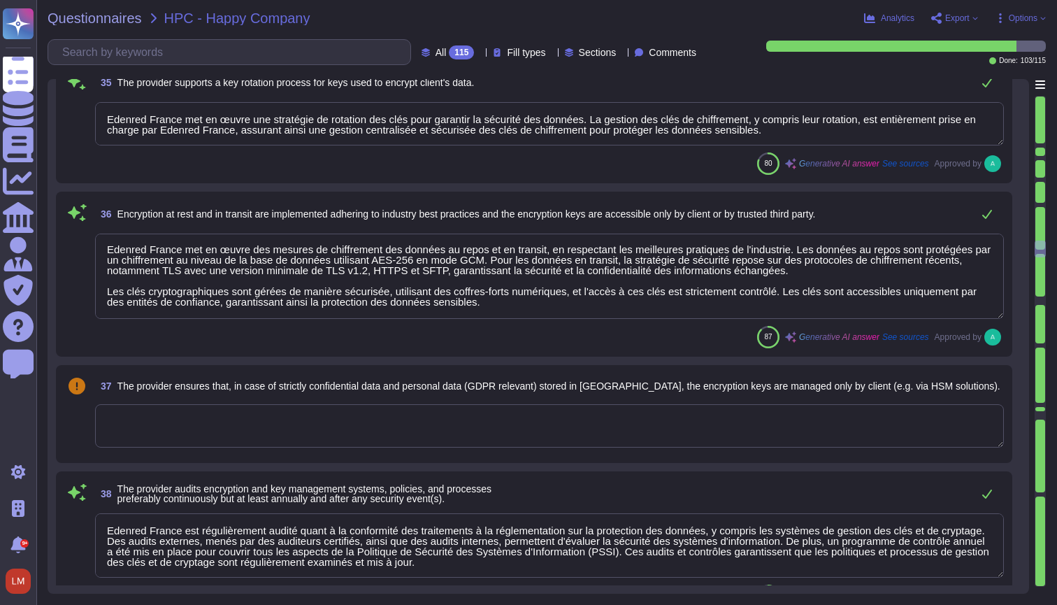
type textarea "Edenred France a mis en place une politique de protection des données qui respe…"
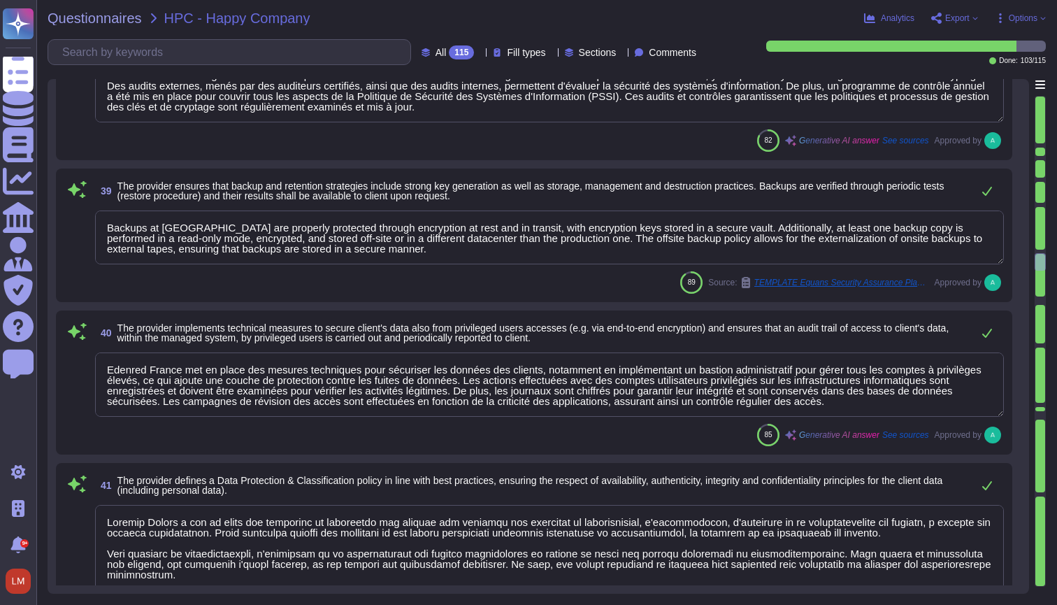
type textarea "Edenred France a mis en place des politiques et des procédures formalisées pour…"
type textarea "Edenred France dispose de serveurs de secours pour assurer la continuité des se…"
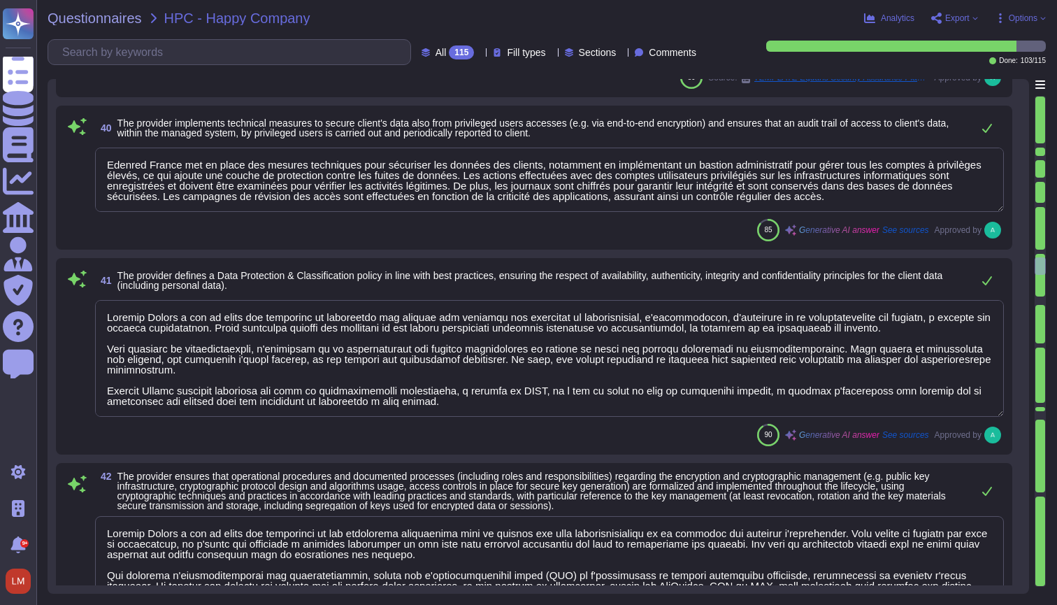
scroll to position [6549, 0]
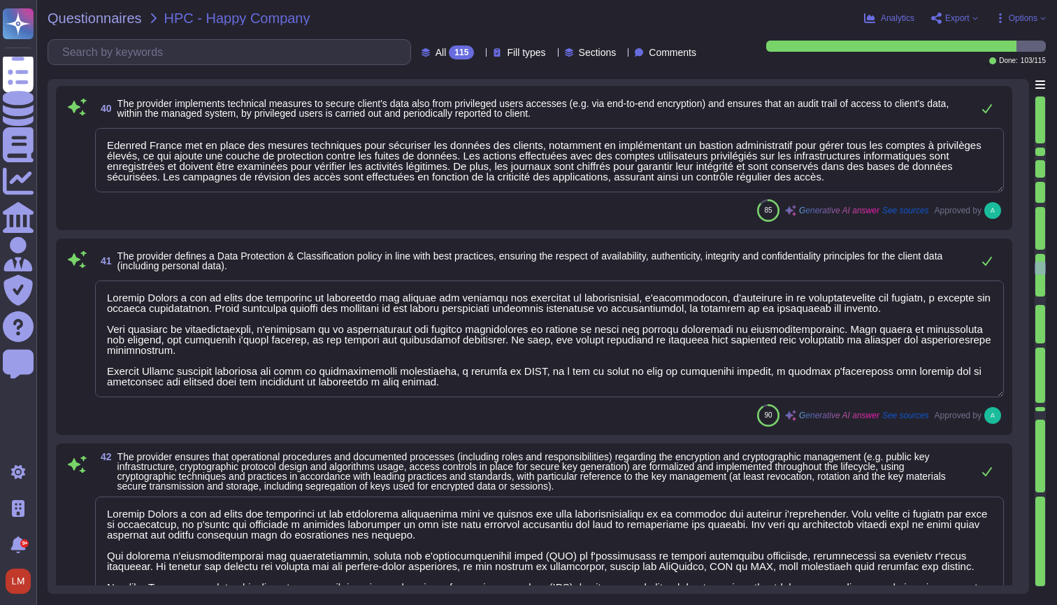
type textarea "Le prestataire teste le Plan de Reprise d'Activité (PRA) au moins une fois par …"
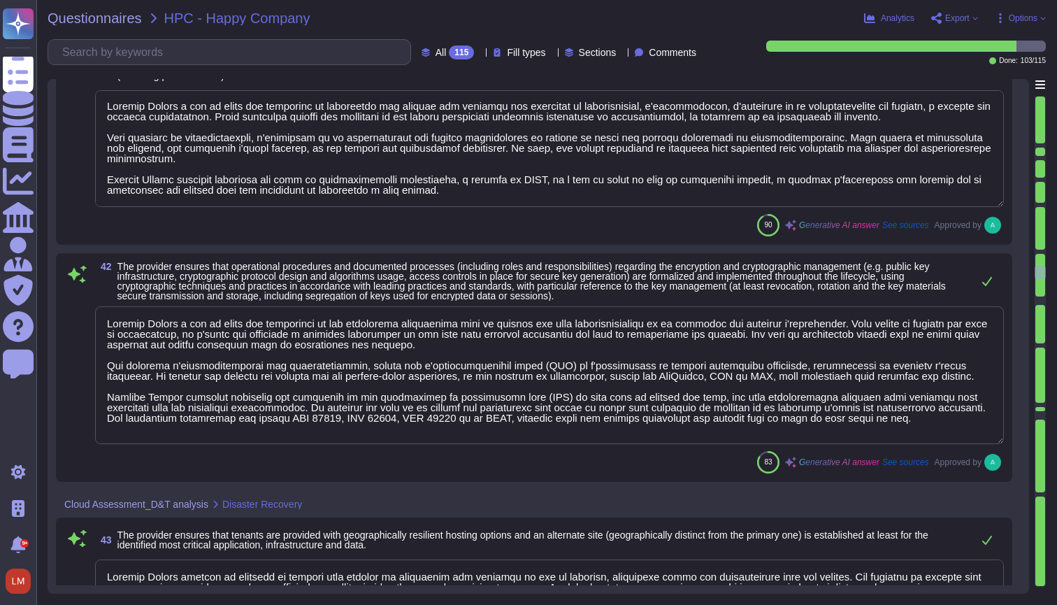
type textarea "The different stakeholders of the information system security are listed below."
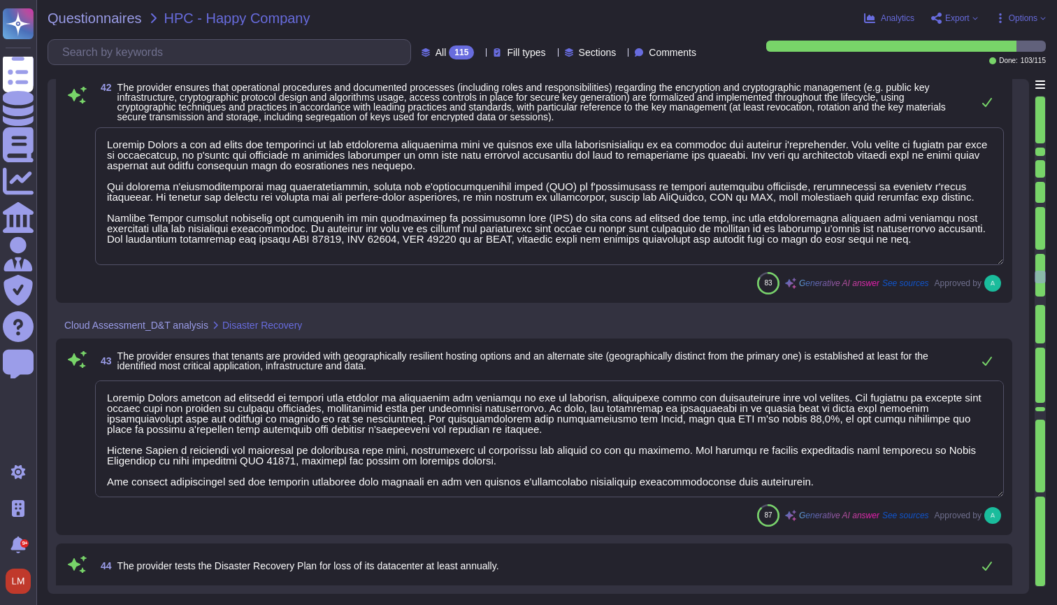
type textarea "Edenred France dispose d'une PSSI, hérité de la PSSI de Edenred."
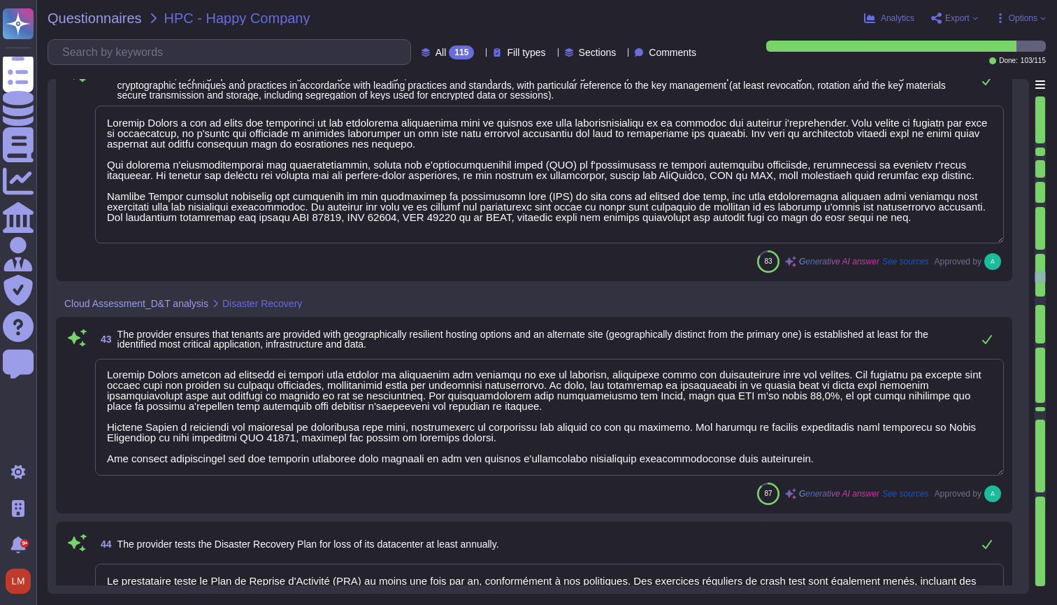
scroll to position [0, 0]
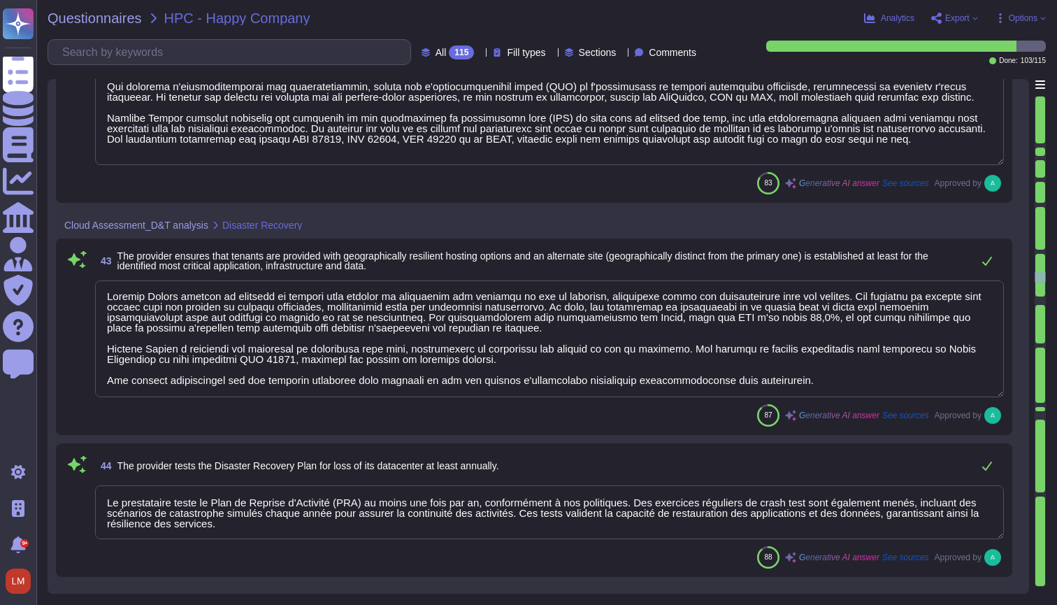
type textarea "Les responsabilités partagées entre le fournisseur et le client sont clairement…"
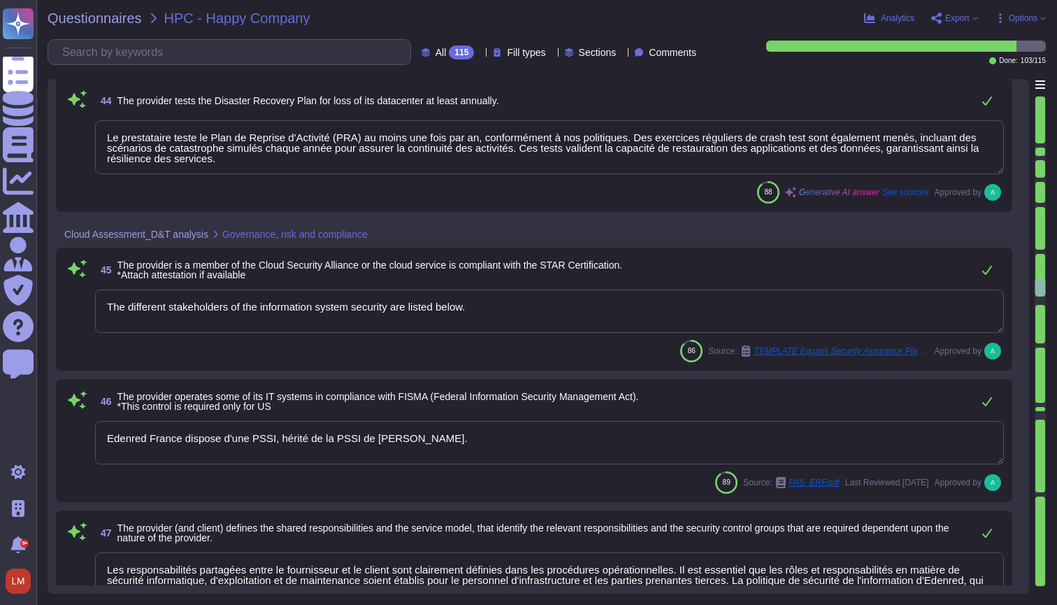
type textarea "Edenred France facilite l'exercice des droits des personnes concernées en metta…"
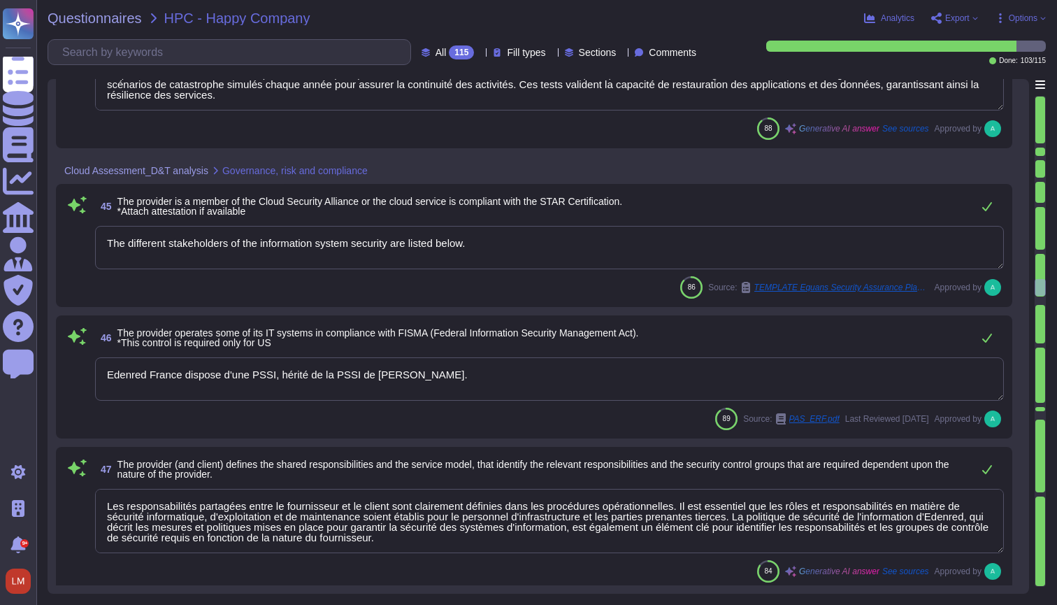
scroll to position [7397, 0]
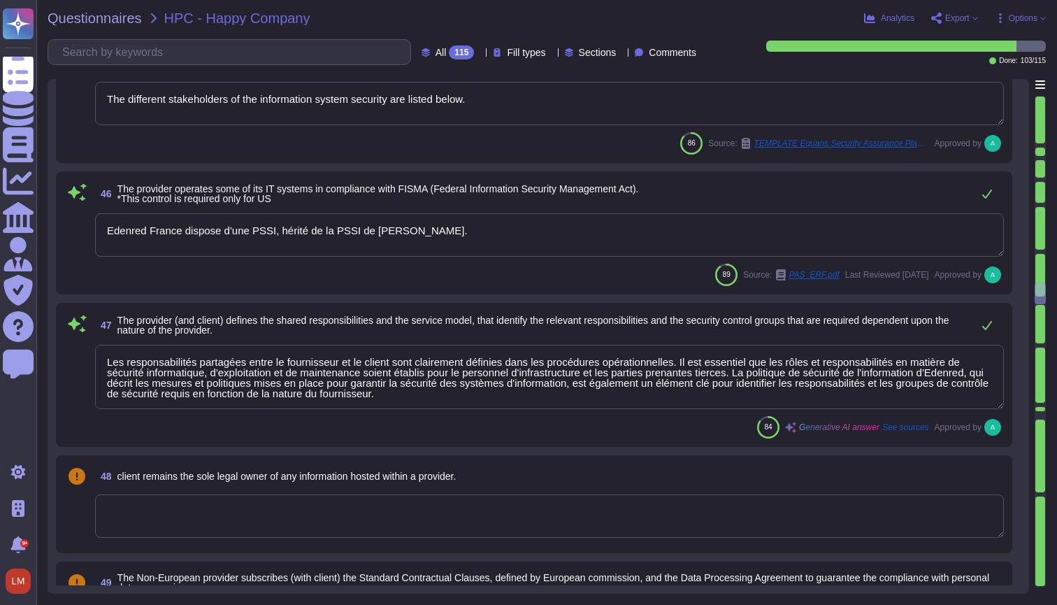
type textarea "Edenred France ne divulgue pas les données personnelles à des tiers, sauf si ce…"
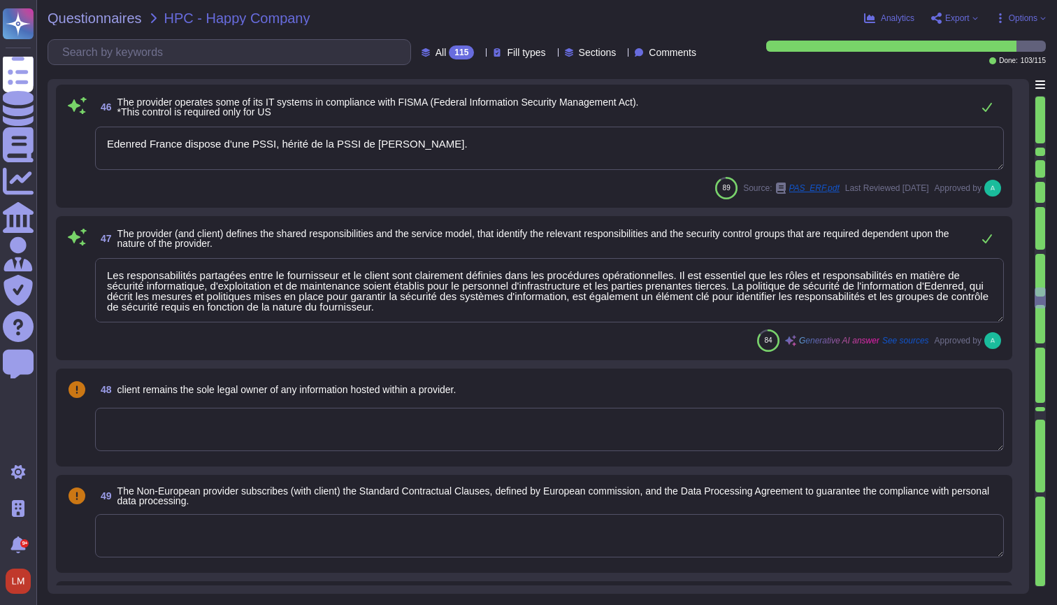
type textarea "Edenred France assure une communication préalable aux employés concernés avant …"
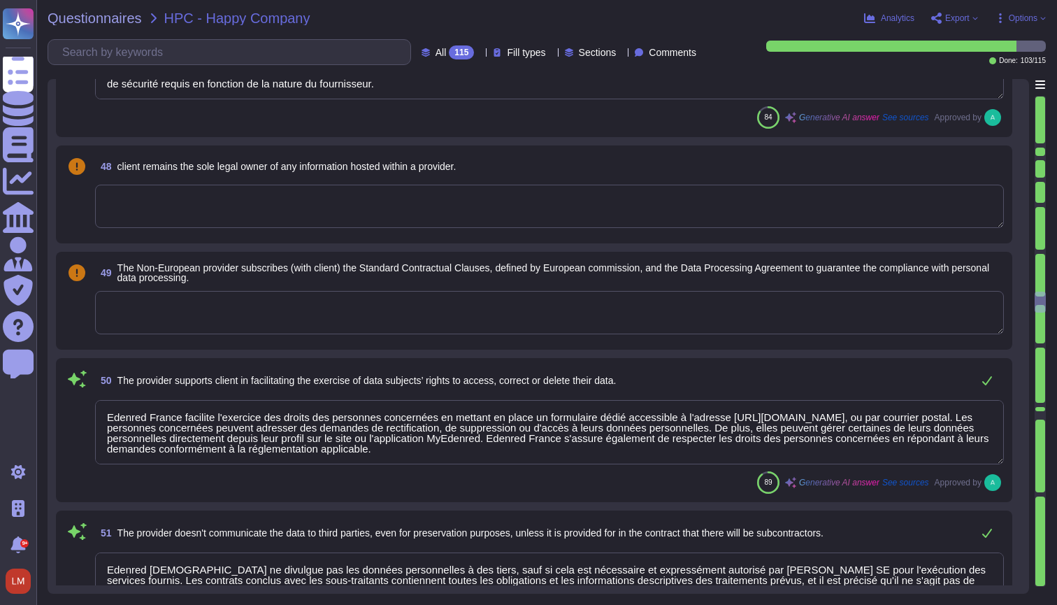
type textarea "Edenred France a mis en place une procédure dans l'hypothèse où elle recevrait …"
type textarea "Edenred France s'assure que tous les sous-traitants de ses fournisseurs de solu…"
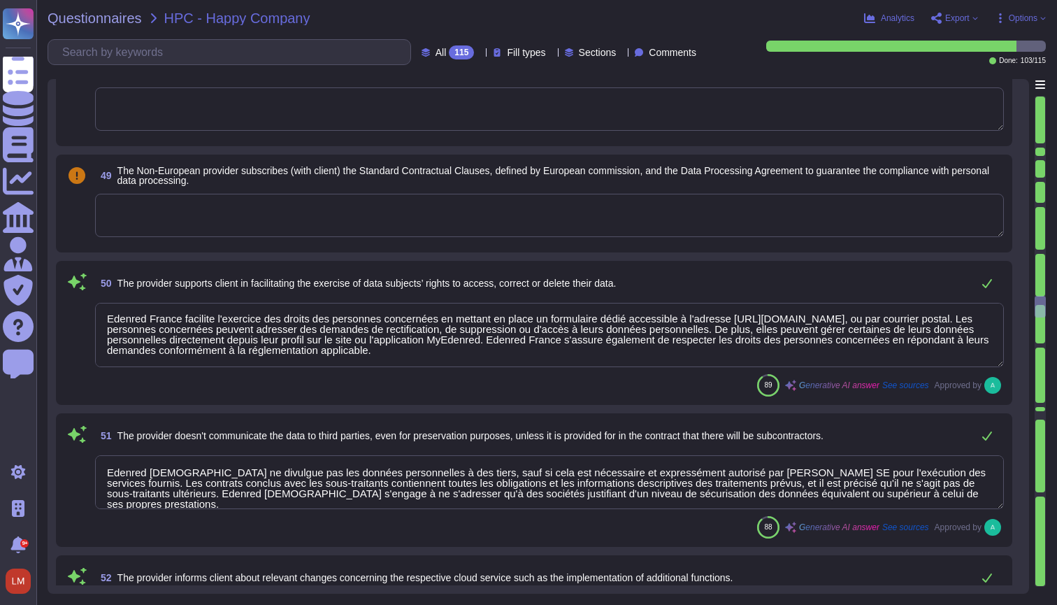
scroll to position [1, 0]
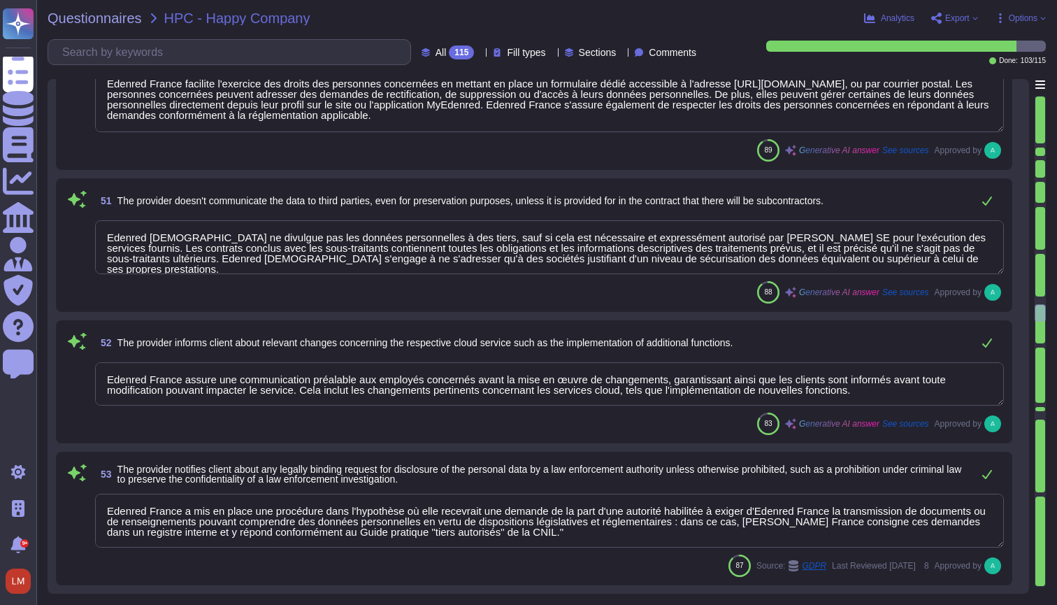
type textarea "Le fournisseur qui traite des données personnelles pour le compte du client doi…"
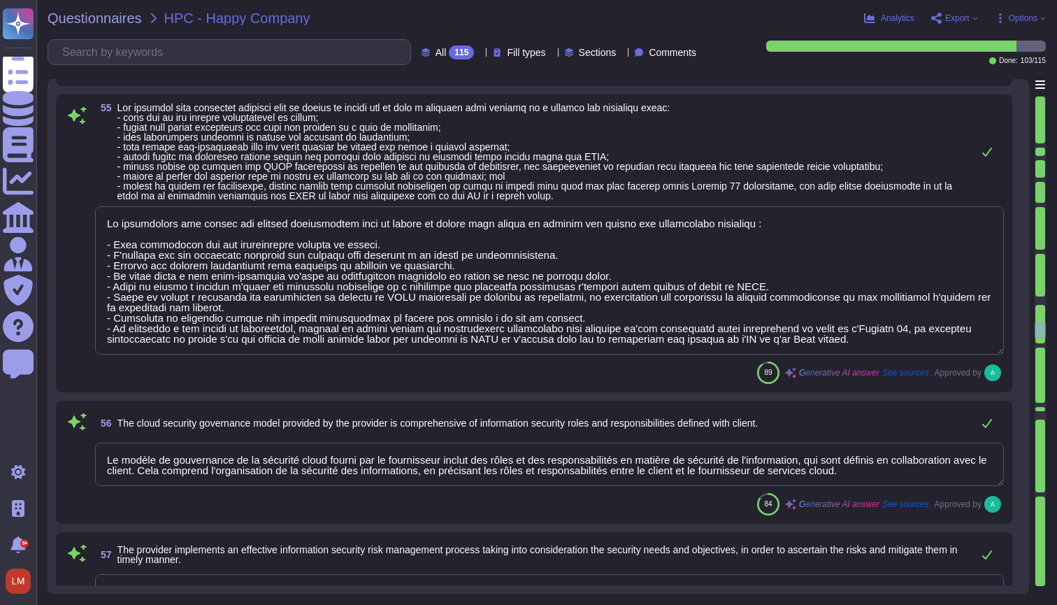
type textarea "Le modèle de gouvernance de la sécurité cloud fourni par le fournisseur inclut …"
type textarea "Edenred France dispose d'un programme de gestion des risques d'entreprise (ERM)…"
type textarea "Edenred France développe des systèmes, produits et pratiques commerciales basés…"
